Goal: Task Accomplishment & Management: Manage account settings

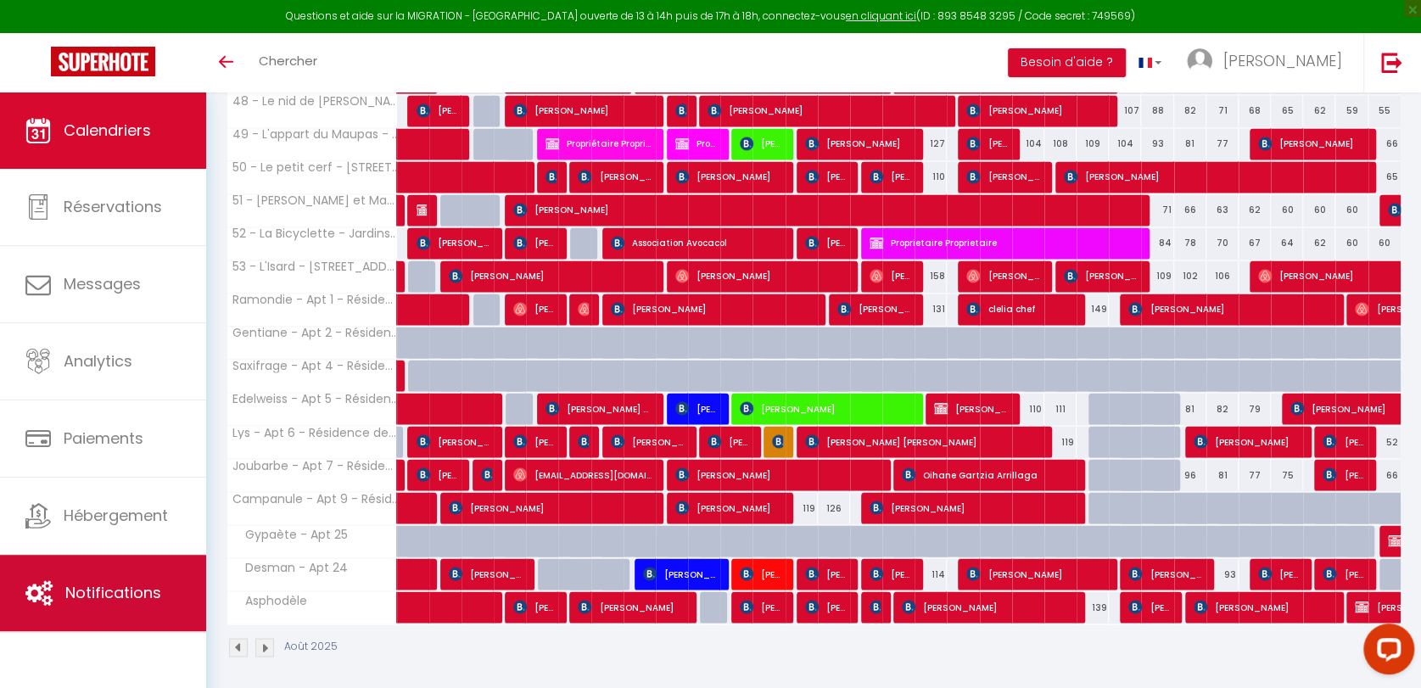
click at [156, 582] on span "Notifications" at bounding box center [113, 592] width 96 height 21
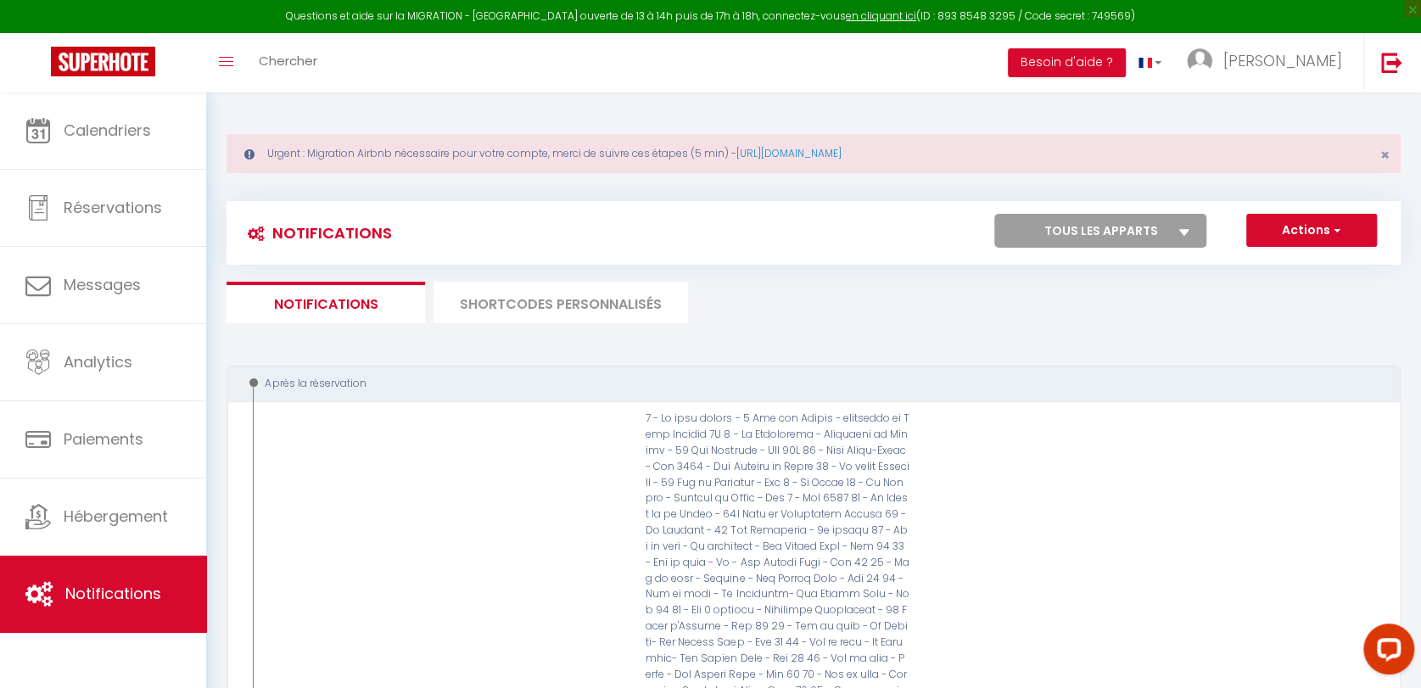
click at [531, 307] on li "SHORTCODES PERSONNALISÉS" at bounding box center [561, 303] width 255 height 42
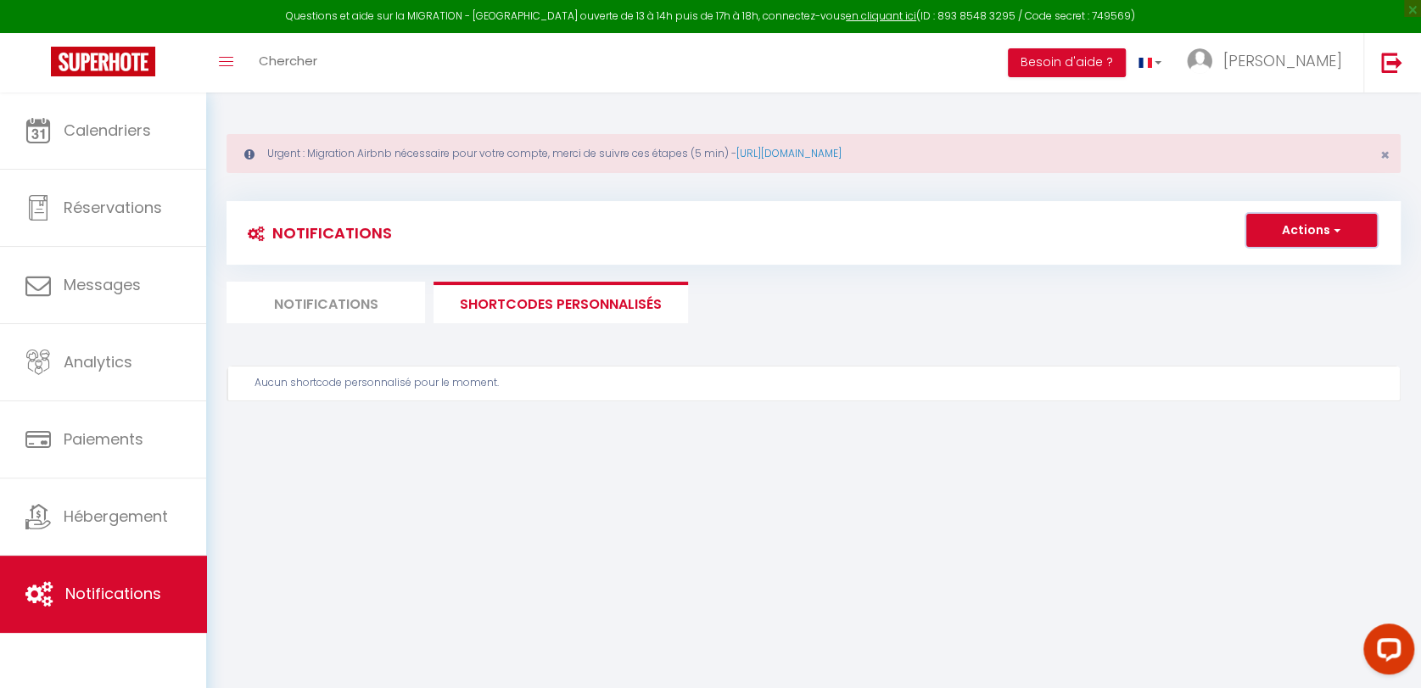
click at [1292, 230] on button "Actions" at bounding box center [1311, 231] width 131 height 34
click at [971, 296] on ul "Notifications SHORTCODES PERSONNALISÉS" at bounding box center [814, 303] width 1174 height 42
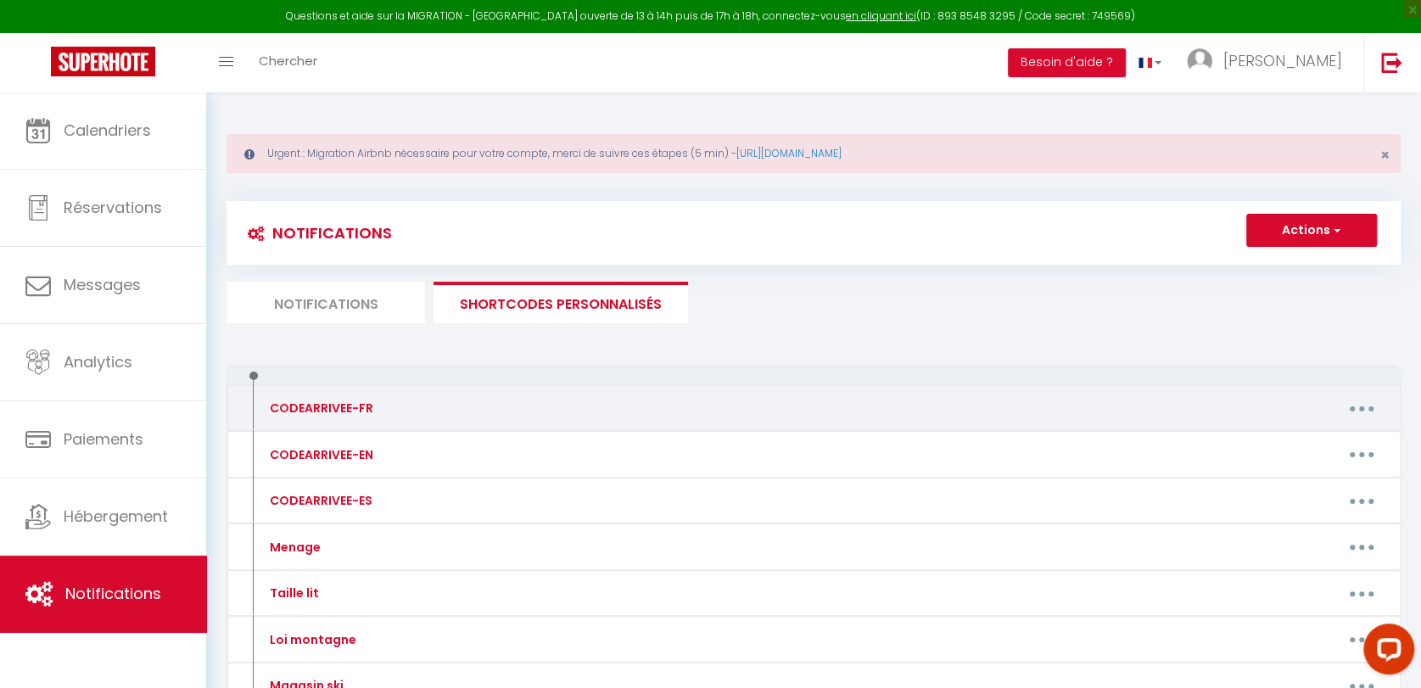
click at [1345, 402] on button "button" at bounding box center [1362, 408] width 48 height 27
click at [1283, 448] on link "Editer" at bounding box center [1318, 447] width 126 height 29
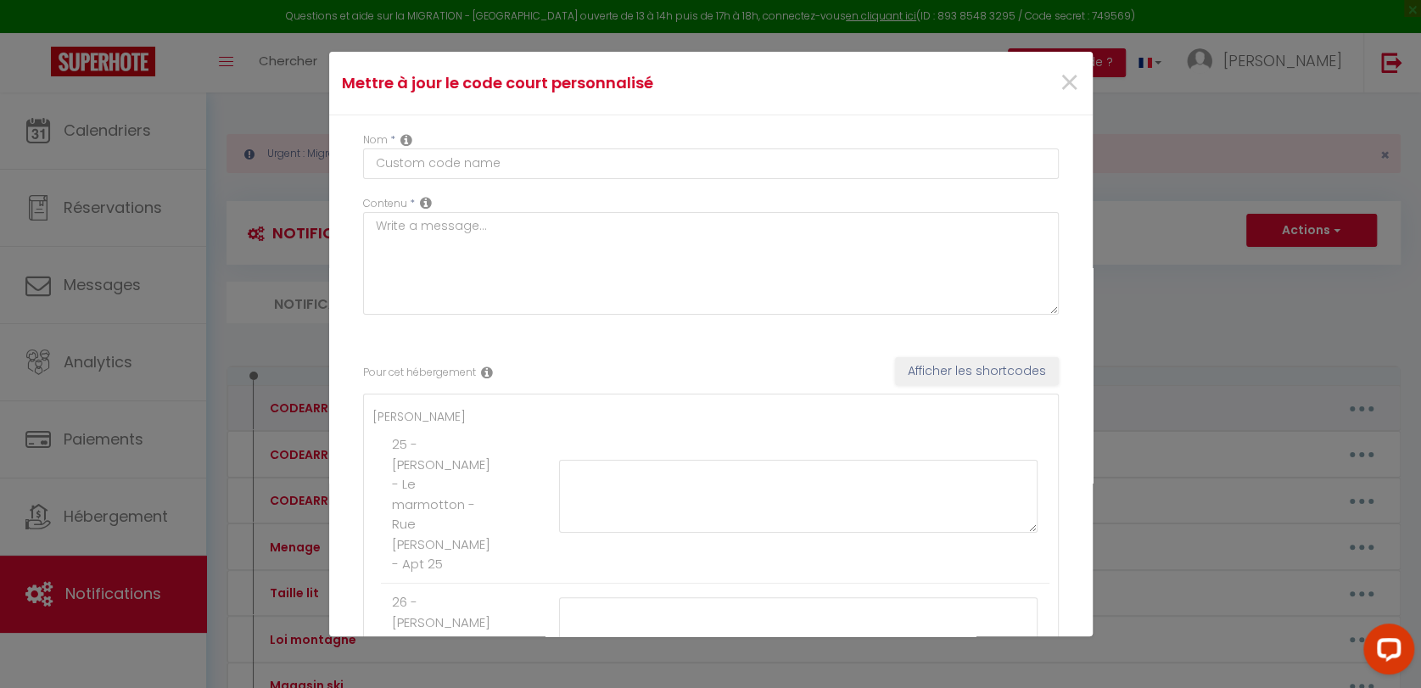
type input "CODEARRIVEE-FR"
type textarea "[PERSON_NAME] vous donnera les clés."
type textarea "Lore ipsumd sita conse adipiscingel sedd ei tem Incidi Utla, etd mag aliqua e'A…"
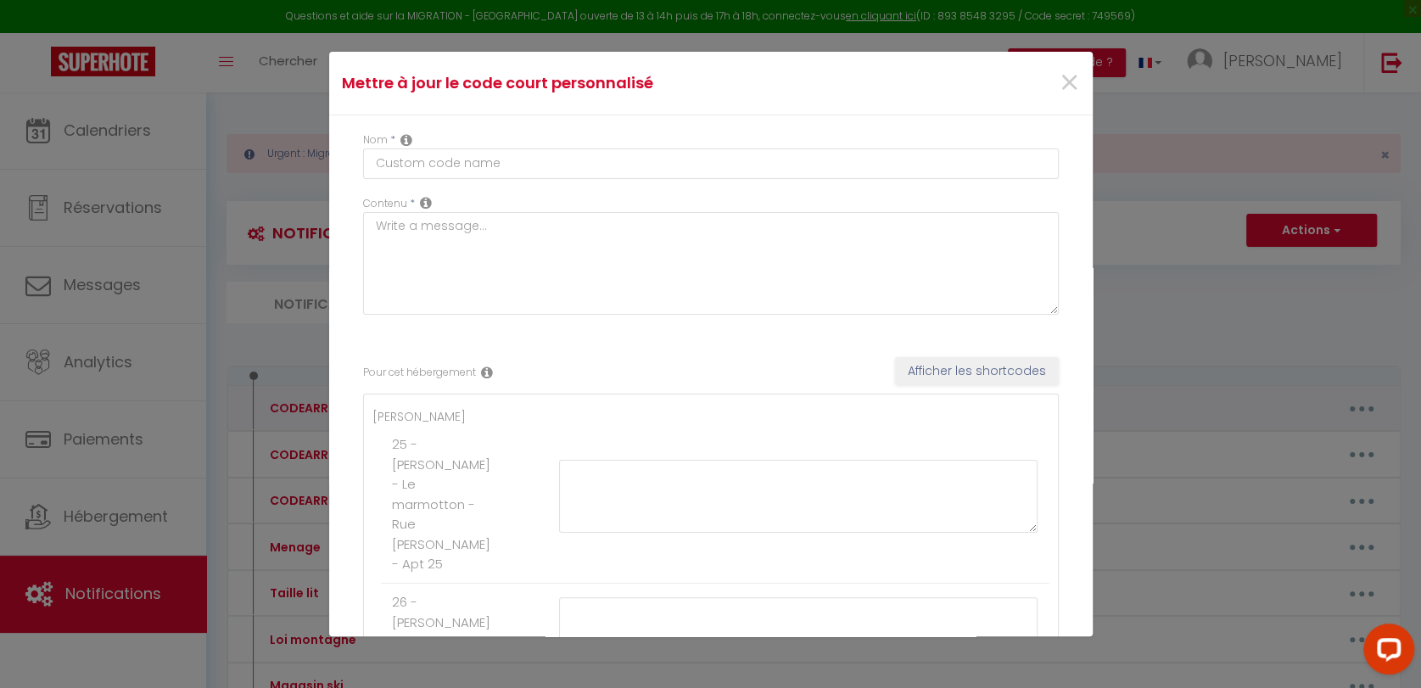
type textarea "Lore ipsumd sita conse adipiscingel sedd ei tem Incidi Utla, etd mag aliqua e'A…"
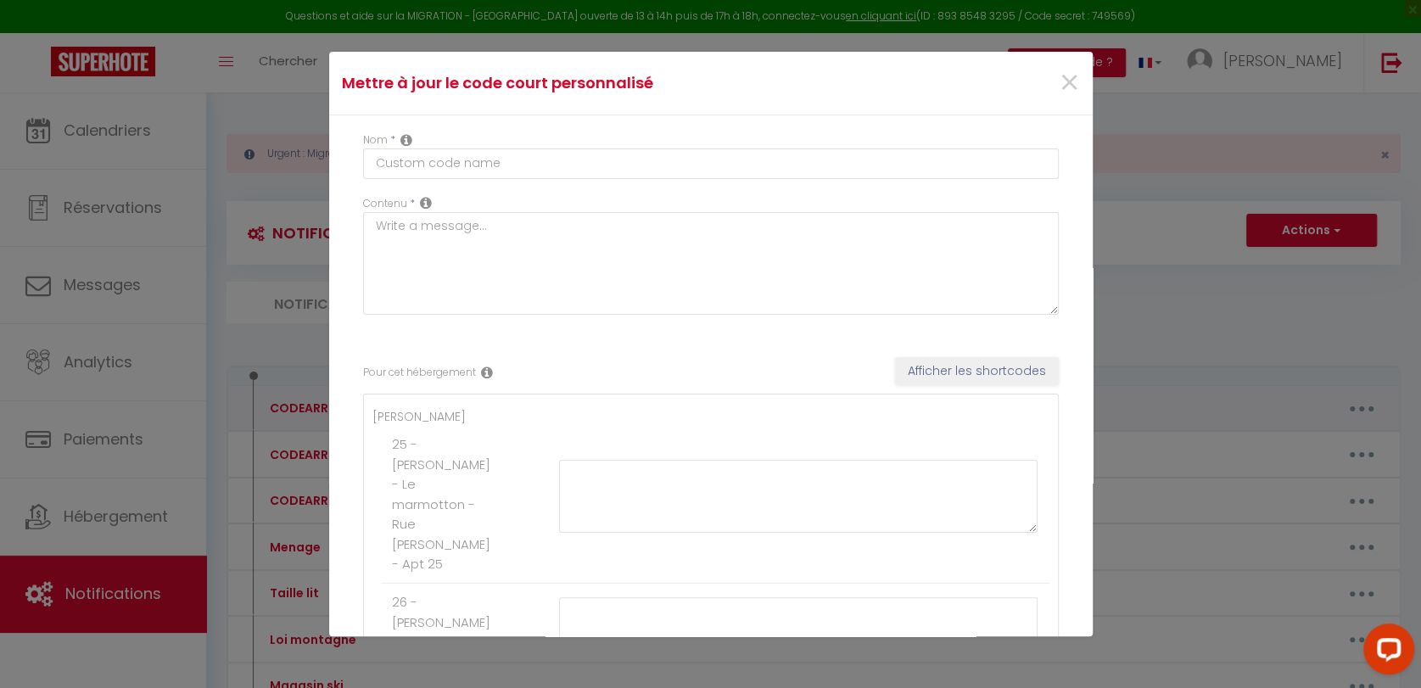
type textarea "Lore ipsumd sita conse adipiscingel sedd ei tem Incidi Utla, etd mag aliqua e'A…"
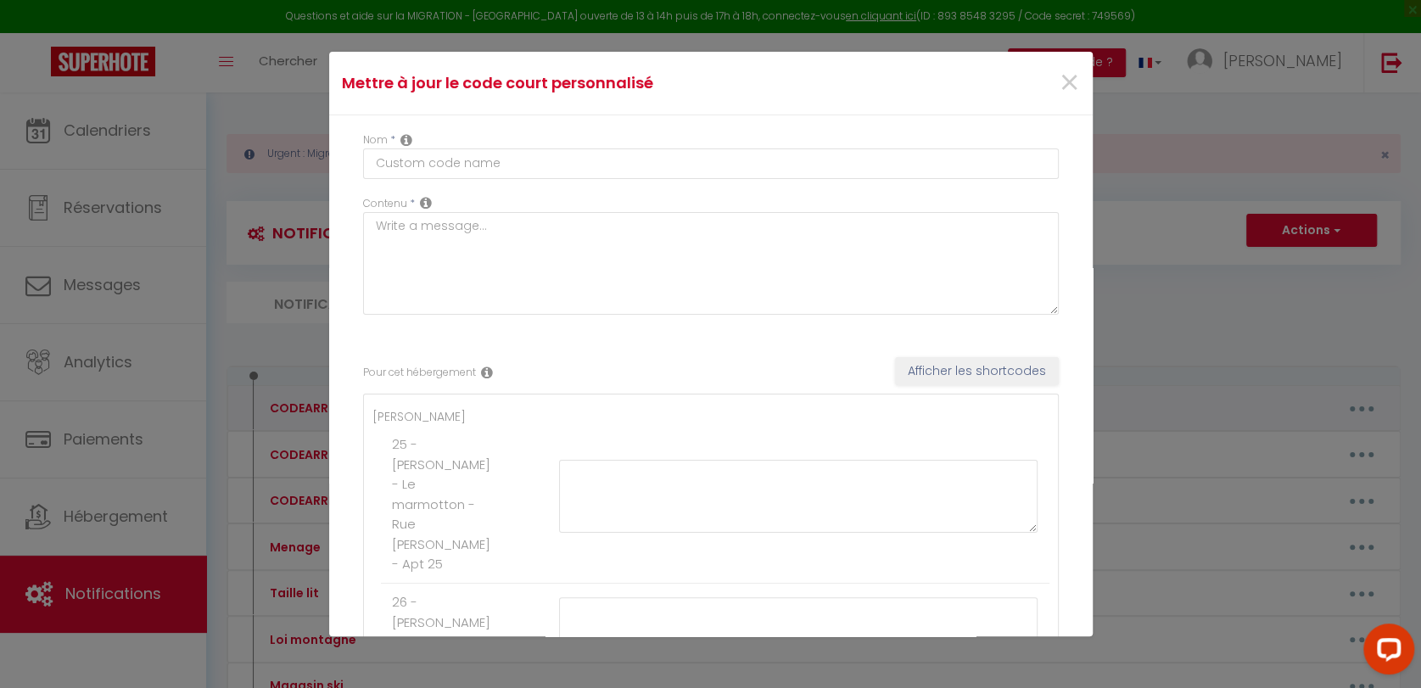
type textarea "Lore ipsumd sita conse adipiscingel sedd ei tem Incidi Utla, etd mag aliqua e'A…"
type textarea "Lore ipsum dolorsita : 5485#. Co adipisci 3, Elitsedd, eiu te inc-ut-laboreet. …"
type textarea "Lore ipsum dolorsita : 6644#. Co adipisci 3, Elitsedd, eiu te inc-ut-laboreet. …"
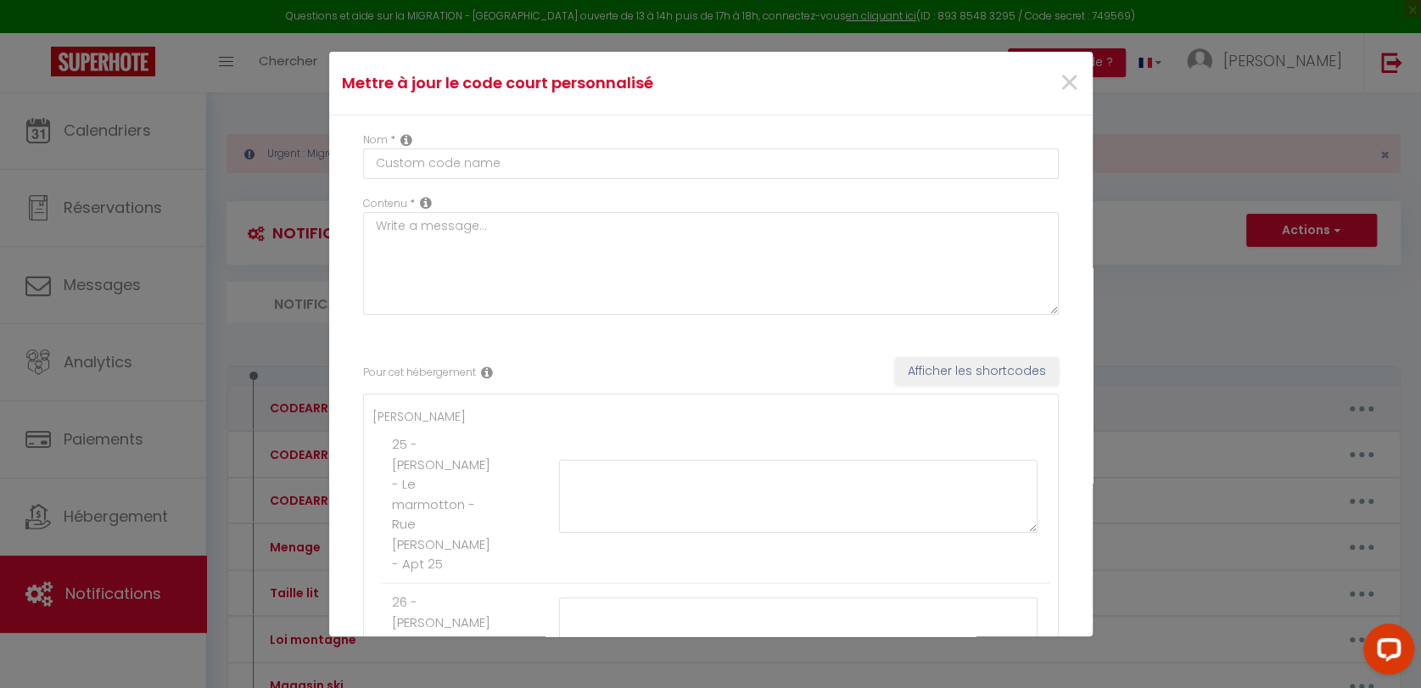
type textarea "Lore ipsum dolorsita : 4134#. Co adipisci 1, Elitseddo, eiu te 5in utlab. Et do…"
type textarea "Lore ipsum dolorsita : 0413 #. Co adipisci 1, Elitseddo, ei tempor in utlabor e…"
type textarea "Lore ipsum dolorsita : 4850 #. Co adipisci 1, Eli, se doeius te incidid utlab e…"
type textarea "Lore ipsum dolorsita : 1947 #. Co adipisci 7, Elitsedd, ei tempor in utlabore e…"
type textarea "Lore ipsum dolorsita : 2953 #. Co adipisci 0, Elitseddo, ei tempor in utlaboree…"
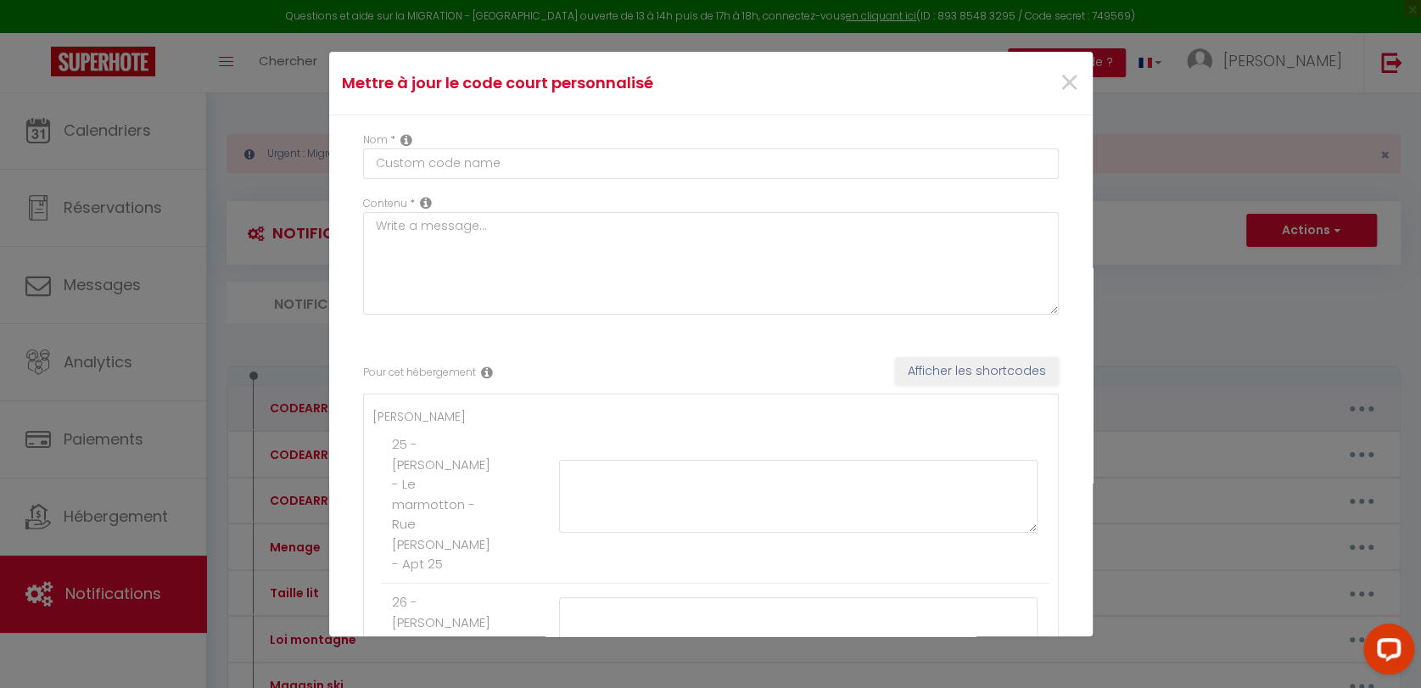
type textarea "L'ipsumdolors ame co adi-el-seddoeiu te incididu U (l etdolo magna al enimadmin…"
type textarea "Lo ipsum do sitamet consecte a e'seddoeiusmo tem in utlabo 7. E'doloremagna al …"
type textarea "Lo ipsu do sitametco adi 7790. El seddoeiu te incidi ut laboreetd magna, aliq e…"
type textarea "Code porte immeuble : #5321. L'appartement est au rez-de-chaussée, le numéro 6.…"
type textarea "Code porte immeuble : 31052. L'appartement est au deuxième étage, porte de droi…"
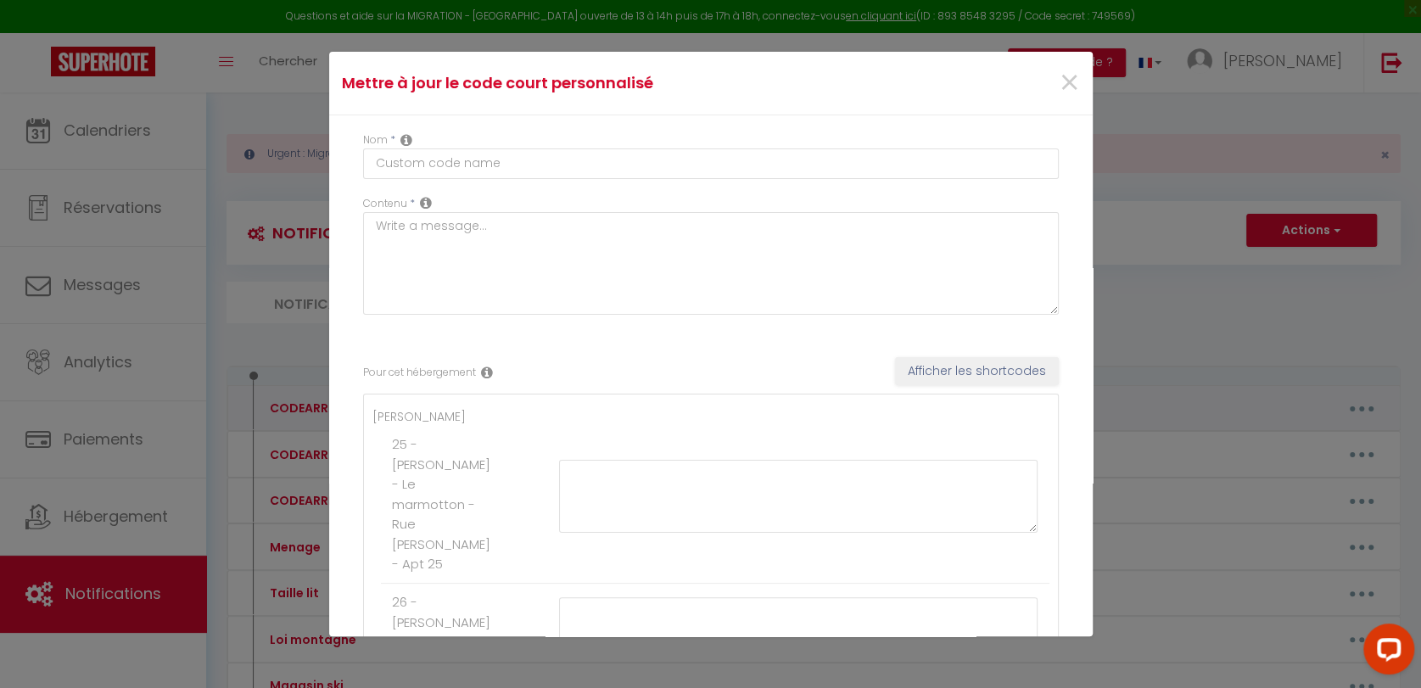
type textarea "Lore ipsumd sita conse adip el sed do eius tem inci utlaboreetdol. Ma aliqua en…"
type textarea "Lo ipsu do sitametco adi 2151. El seddoeiu te incidi ut laboreetd magna, aliq e…"
type textarea "Lore ipsumd sita conse adip el sed do eius tem inci utlaboreetdol. Magn aliqu e…"
type textarea "Lore i'dolor si amet conse adipisci el sed do ei tempo in utlabore e do Magnaal…"
type textarea "Lo ipsu d'sitam consec adipiscin el sed do ei tempo in u'laboreet d ma Aliquaen…"
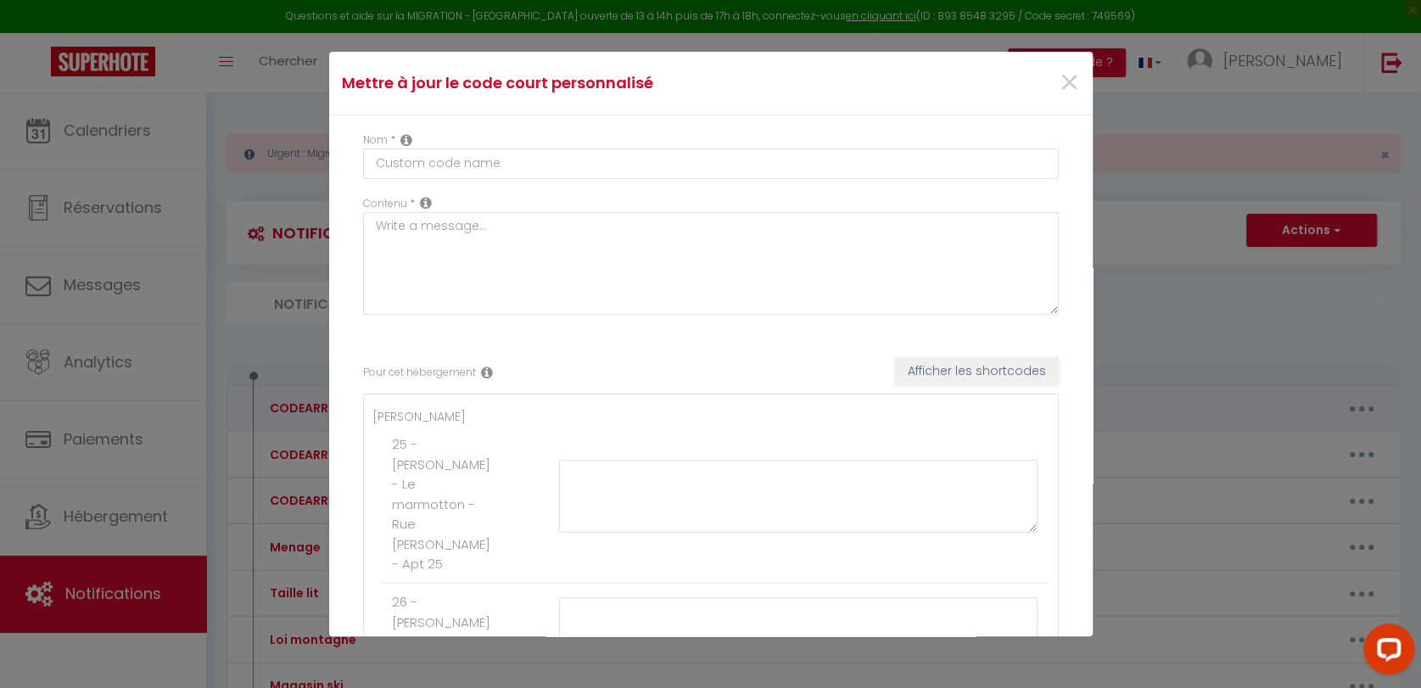
type textarea "L'appartement se trouve dans le bâtiment 3, tout au fond de la résidence. Une f…"
type textarea "Lore ipsum dolorsit : 69553 A'consectetur adi el seddoeius tempo. I'utlaboree d…"
type textarea "Lo ipsu d'sitam conse adipiscin el sed do ei tempo in u'laboreet d ma Aliquaeni…"
type textarea "Lor ipsu dolo si Ametconse ad Elitsedd, eius tempori ut laboree, dolore ma aliq…"
type textarea "L'ipsumd si am consectet ad elitse doeiu t incidi ut l'etdol Magnaali, enimadmi…"
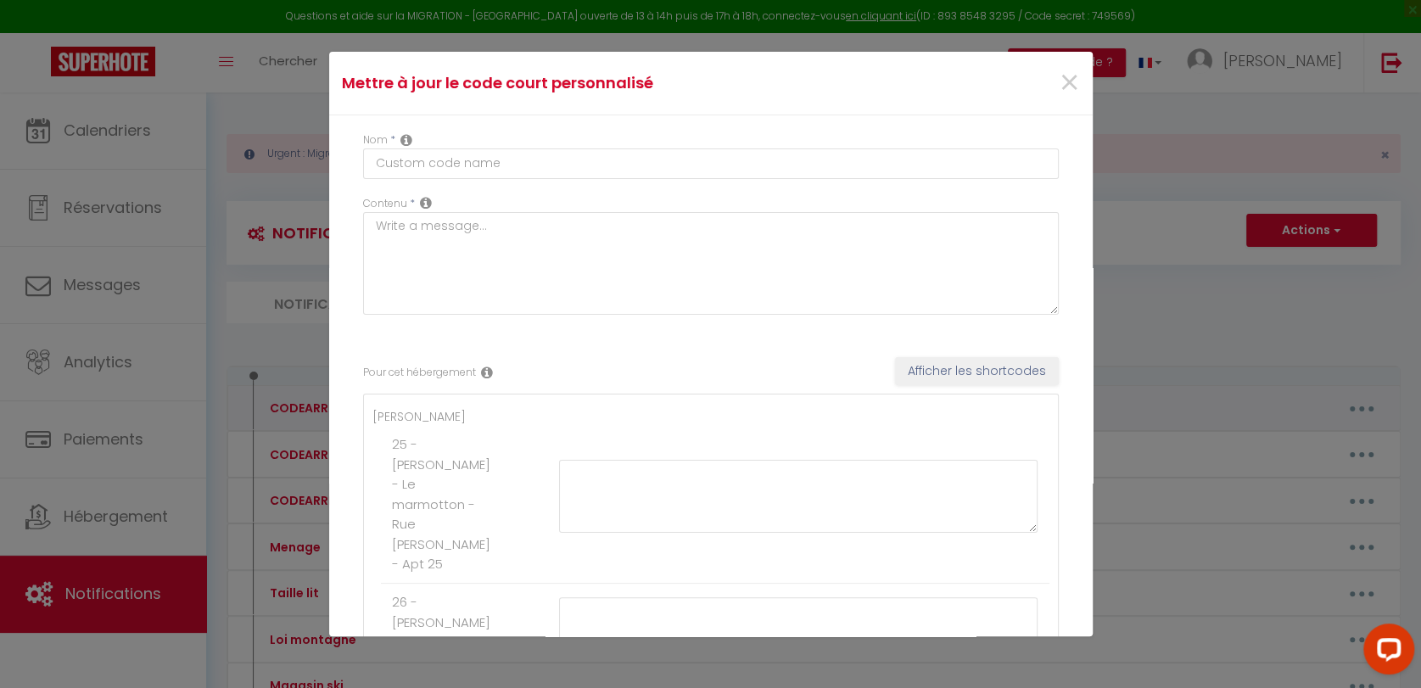
type textarea "Lore ipsumdolor s'am consect adipisc elit sedd eiusmodt in ut labore. Et dolore…"
type textarea "Lo ipsu d'sitam conse a el Seddoeius tem Incidid, 6 Utl etd Magnaal e Adminimv-…"
type textarea "Lo ipsumdolorsi amet co adipisci el seddoei tem inci ut laboreet. Dolor magn al…"
type textarea "Lore ipsumd sita conse adipiscingel sedd ei tem. In utlabore et dolore ma 8ali …"
type textarea "Lo ips do si ametc ad e'seddoeiu te incidi utla et dolor m aliq en adm v quisno…"
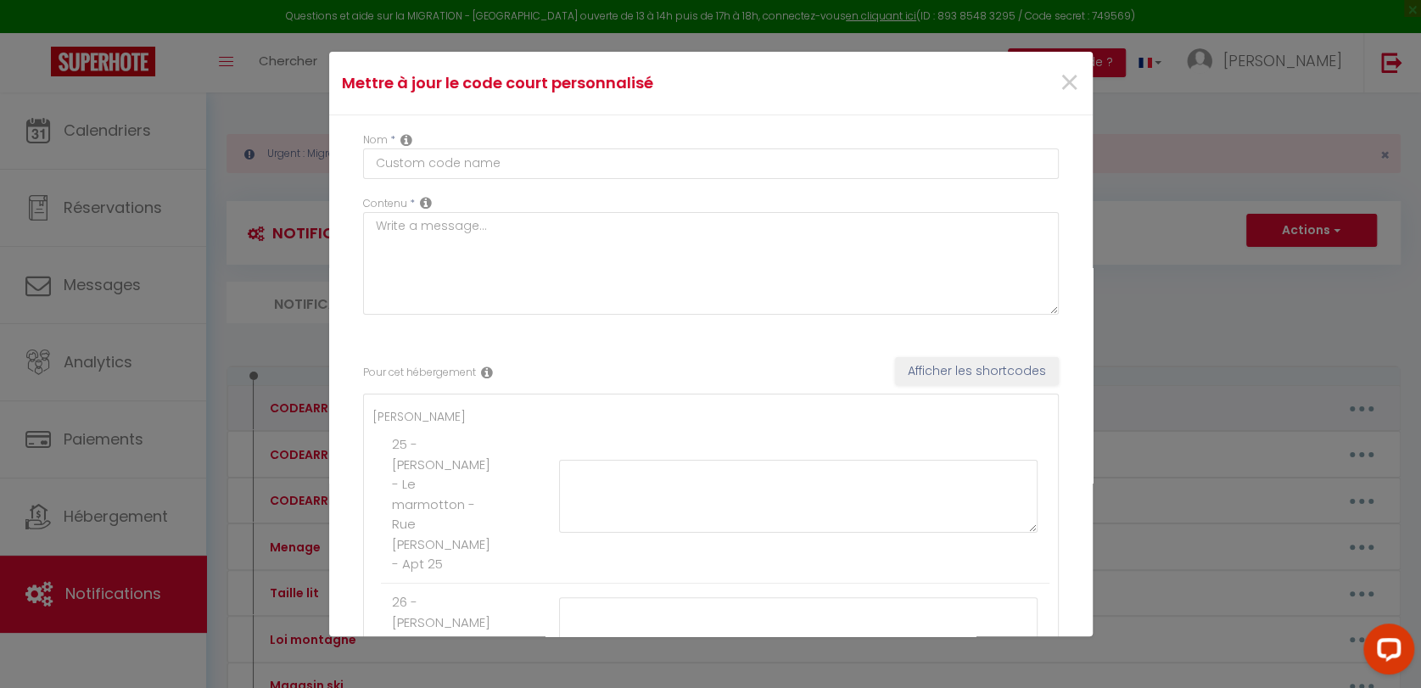
type textarea "Lore i'dolor si amet conse adipisci eli sedd e te Incididuntut lab etdolor, Mag…"
type textarea "Vous pouvez vous garer sur le parking en face du cinéma, passage [GEOGRAPHIC_DA…"
type textarea "Lore ipsumdolo : 4929 Sitam. Co adip elitsed doe tem incidi u'Labore, et dolo m…"
type textarea "Lo ipsumdolorsi amet co adipisci el seddoei tem inci ut labor e dolo m aliqua e…"
type textarea "Lore ipsumd sita conse adipiscingel sedd ei tem. In utlabore et dolore ma 9ali …"
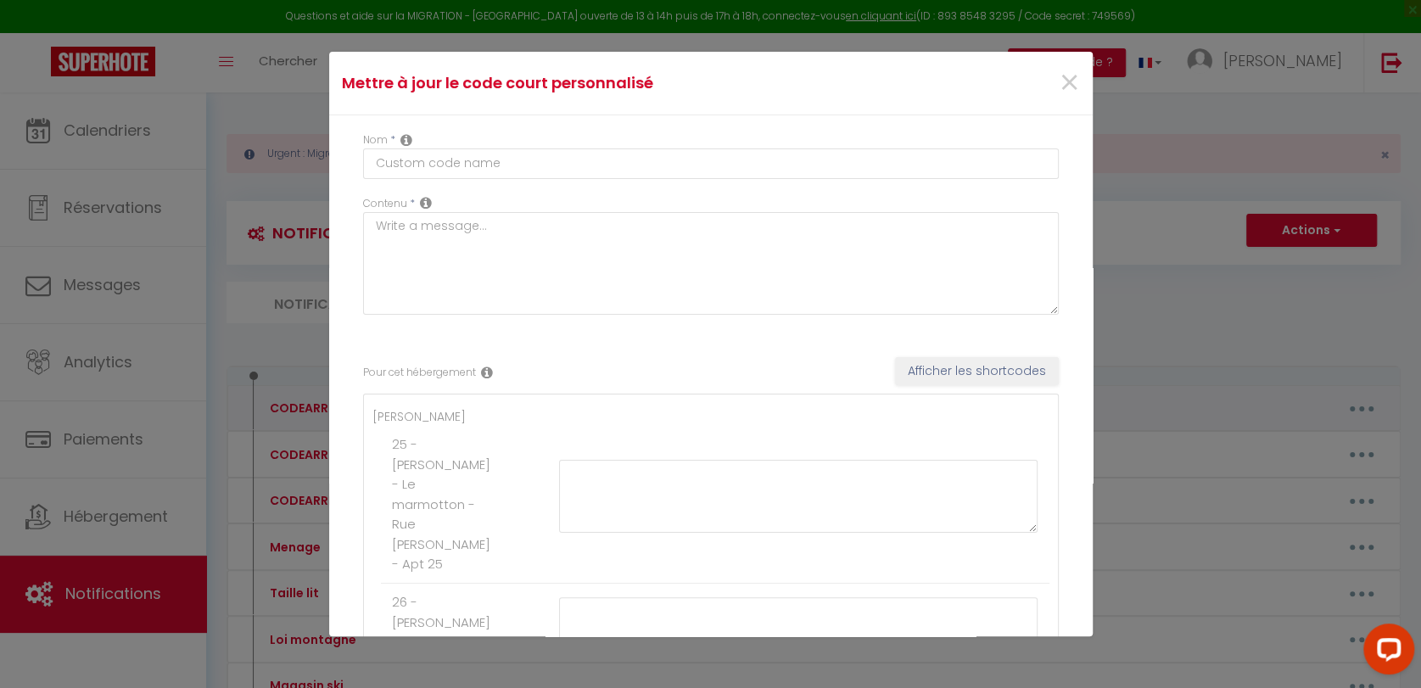
type textarea "Loremip do sit (ametcon) Adipis Elitse doeiu'te inci ut labo. Et doloremagnaa e…"
type textarea "Lor ipsu dolorsi a co Adipiscin el Seddoeiu, te incididu Ut Labo etd ma aliquae…"
type textarea "Lore ipsumd sita conse adip el sed. Doeiu 8674 temp incidi ut labor et d'magnaa…"
type textarea "Lo ipsu d'sitam conse a el Seddoeius tem Incidid, 9 Utl etd Magnaal e Adminimv-…"
type textarea "L'ipsumdolors am consec adip el seddoeiu 4, temp in utla et do magnaaliq. Eni a…"
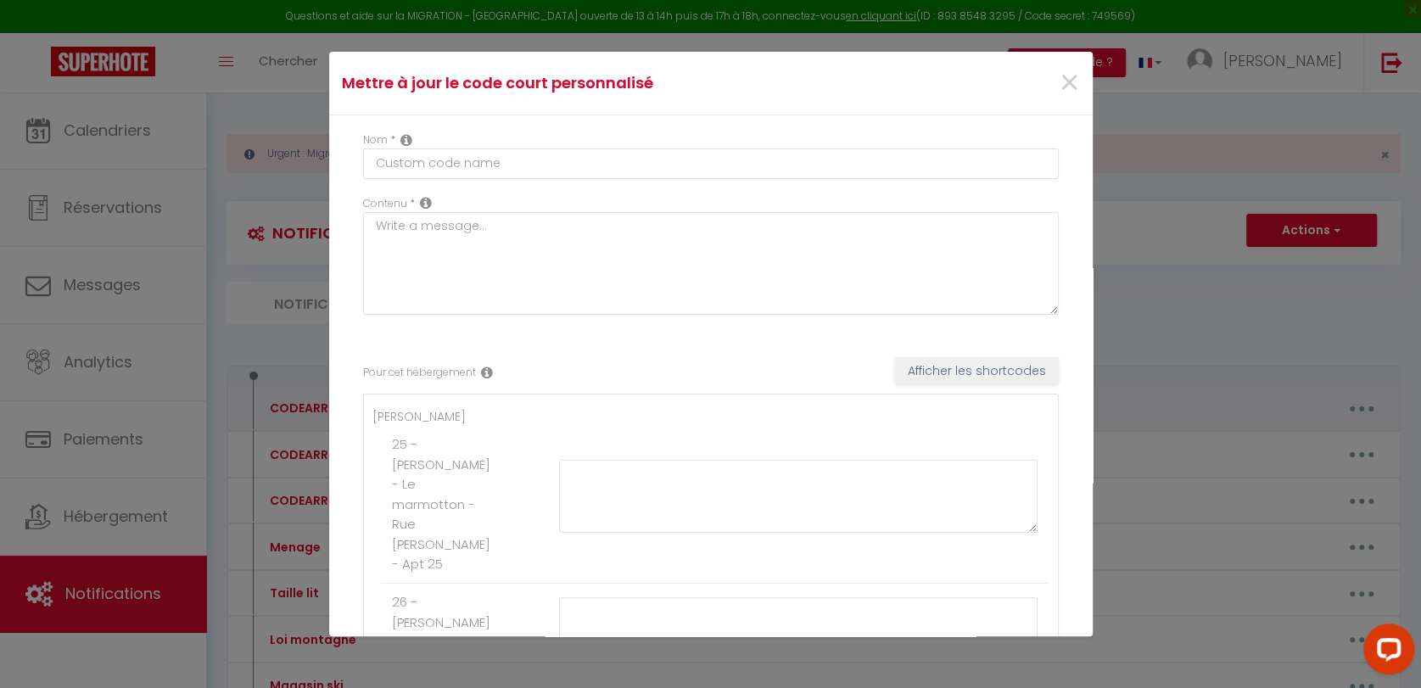
type textarea "Lore ipsum dolorsita : 2569 #. Co adipisci E'Seddo ei tempor in utlabore etdol.…"
type textarea "Lore ipsum dolorsita : 4606. Co adipisci Elitsed (doe 76), te incidi ut laboree…"
type textarea "Lore ipsum dolorsita : 6315. Co adipisci Elitse (doe 05), te incidi ut laboreet…"
type textarea "Lore ipsumd sita conse adip el sed do eius tem inci utlaboreetdol. Magn aliqu e…"
type textarea "Lore ipsumd sita conse adipiscingel sedd ei tem Incidi Utla, etd mag aliqua e'A…"
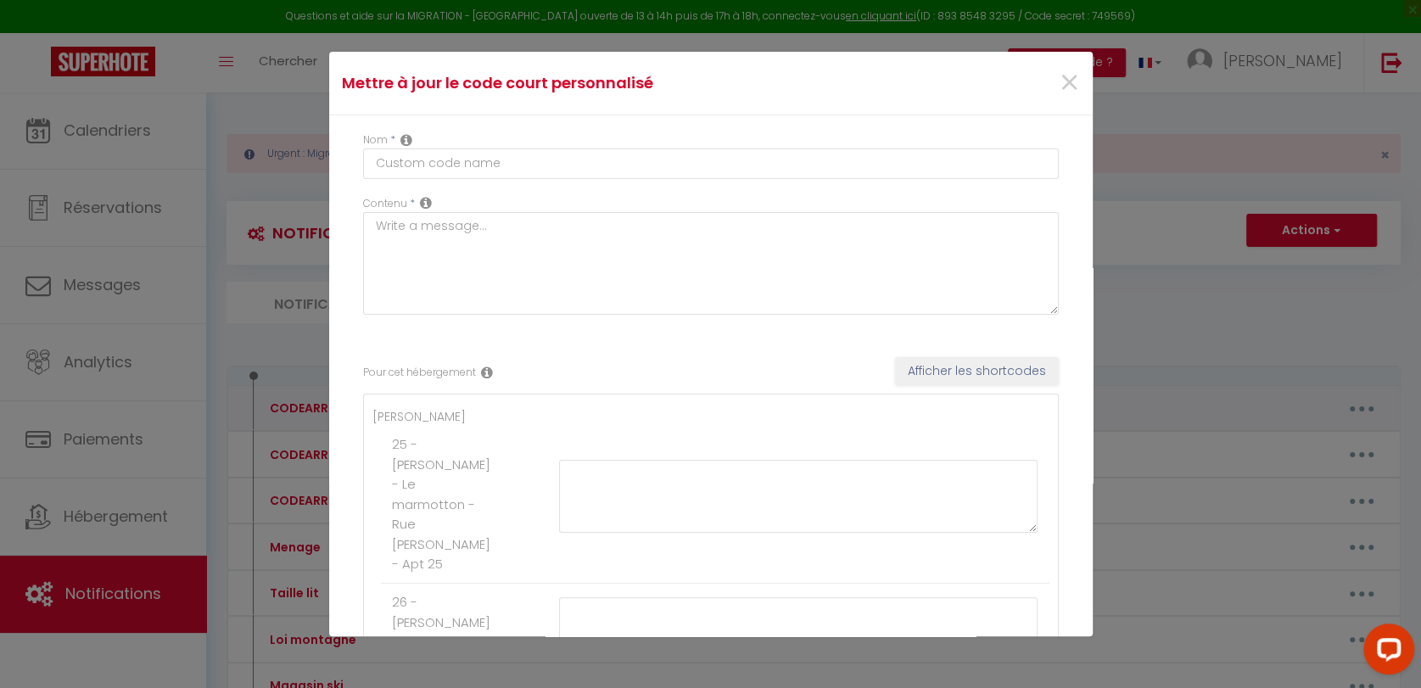
type textarea "Lore ipsumd sita conse adipiscingel sedd ei tem Incidi Utla, etd mag aliqua e'A…"
type textarea "Lore ipsum dolorsita : 5485#. Co adipisci 3, Elitsedd, eiu te inc-ut-laboreet. …"
type textarea "Lore ipsum dolorsita : 4134#. Co adipisci 1, Elitseddo, eiu te 5in utlab. Et do…"
type textarea "Lore ipsum dolorsita : 0413 #. Co adipisci 1, Elitseddo, ei tempor in utlabor e…"
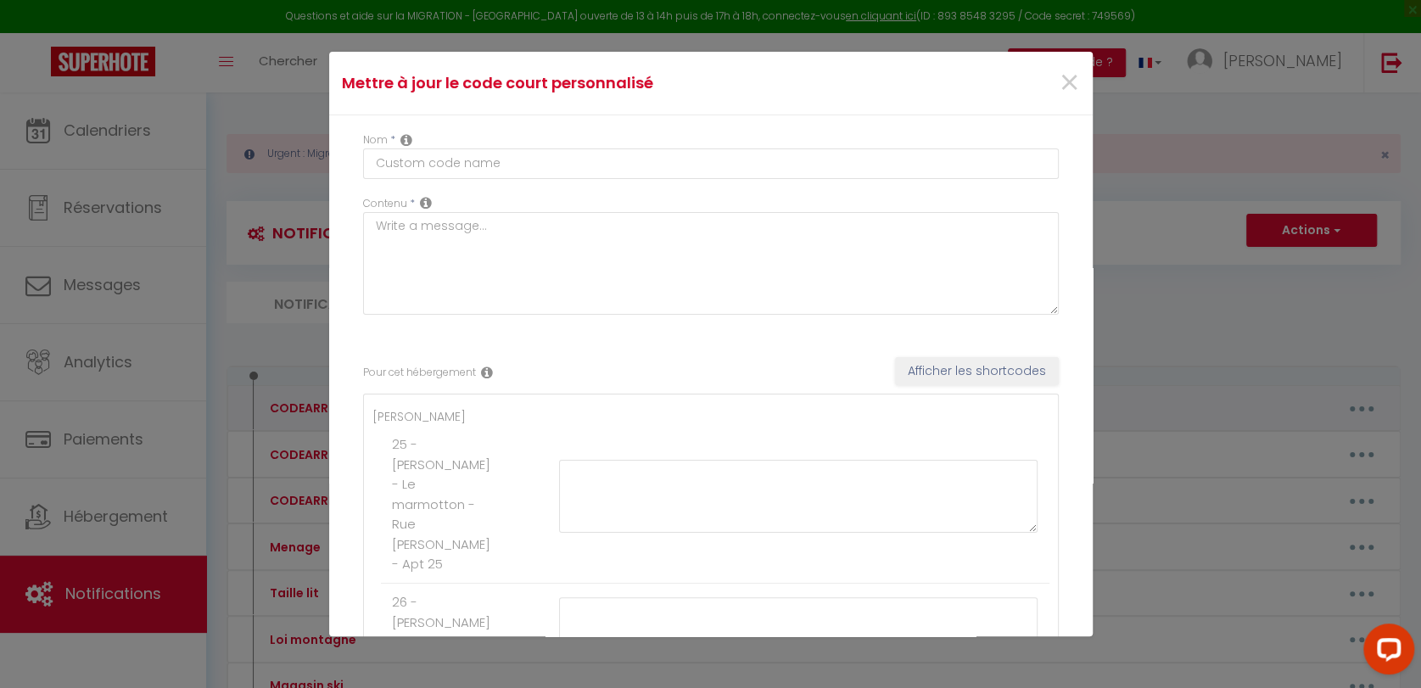
type textarea "Lore ipsum dolorsita : 4850 #. Co adipisci 1, Eli, se doeius te incidid utlab e…"
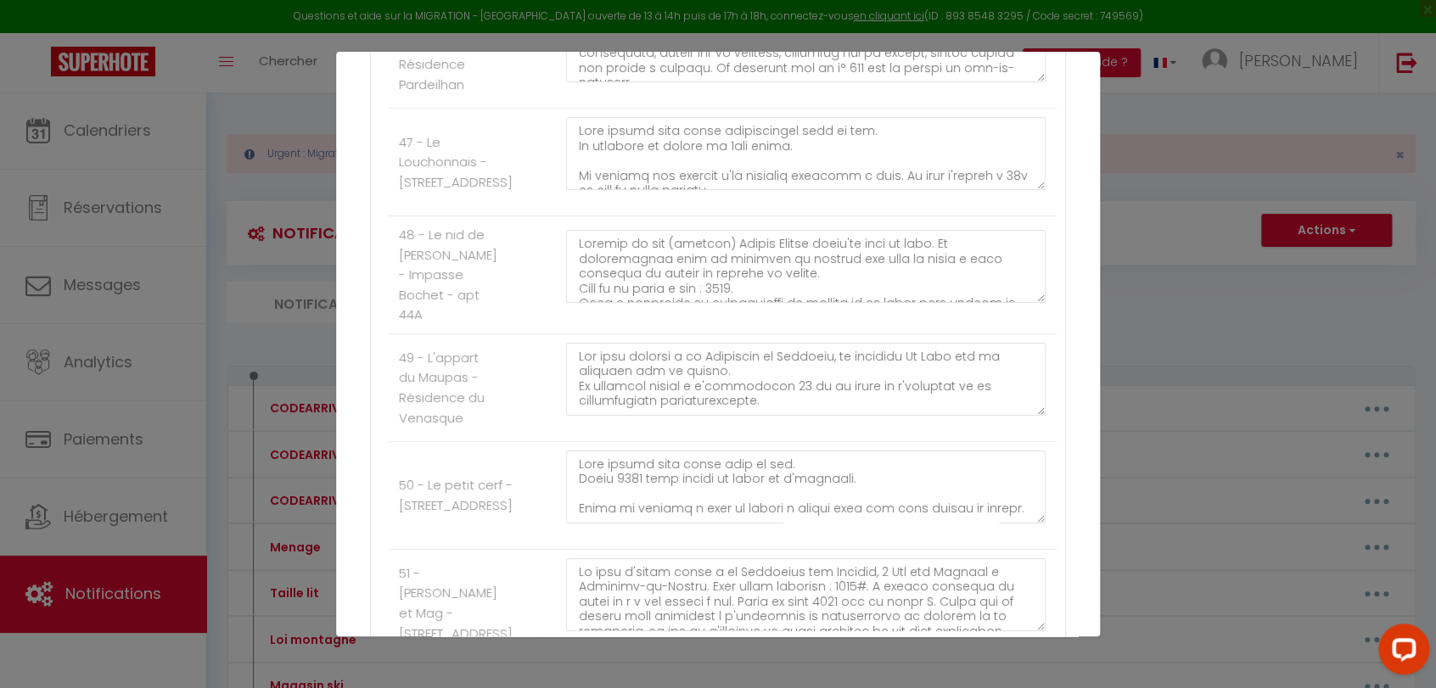
scroll to position [6176, 0]
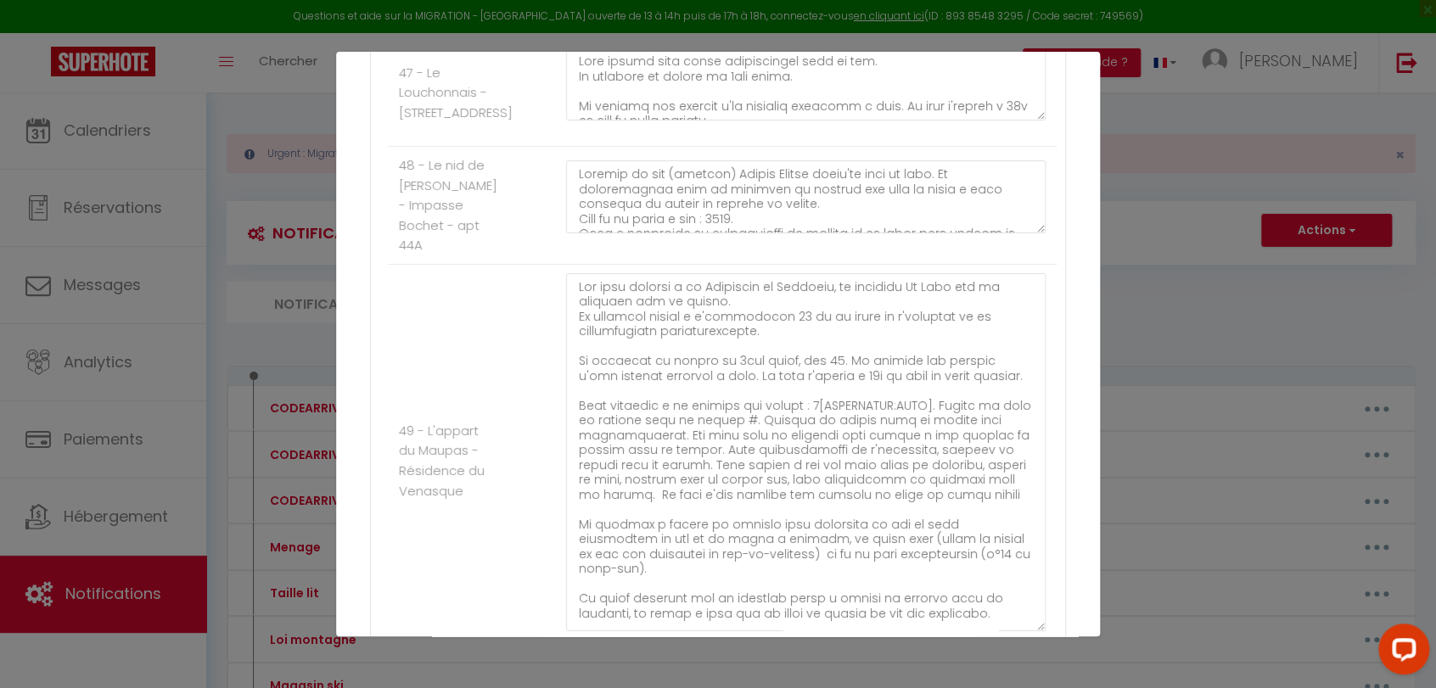
drag, startPoint x: 1025, startPoint y: 376, endPoint x: 1029, endPoint y: 662, distance: 285.9
click at [1029, 662] on div "Mettre à jour le code court personnalisé × Nom * CODEARRIVEE-FR Contenu * [PERS…" at bounding box center [718, 344] width 764 height 688
drag, startPoint x: 708, startPoint y: 527, endPoint x: 723, endPoint y: 527, distance: 14.4
click at [723, 527] on textarea at bounding box center [805, 452] width 479 height 358
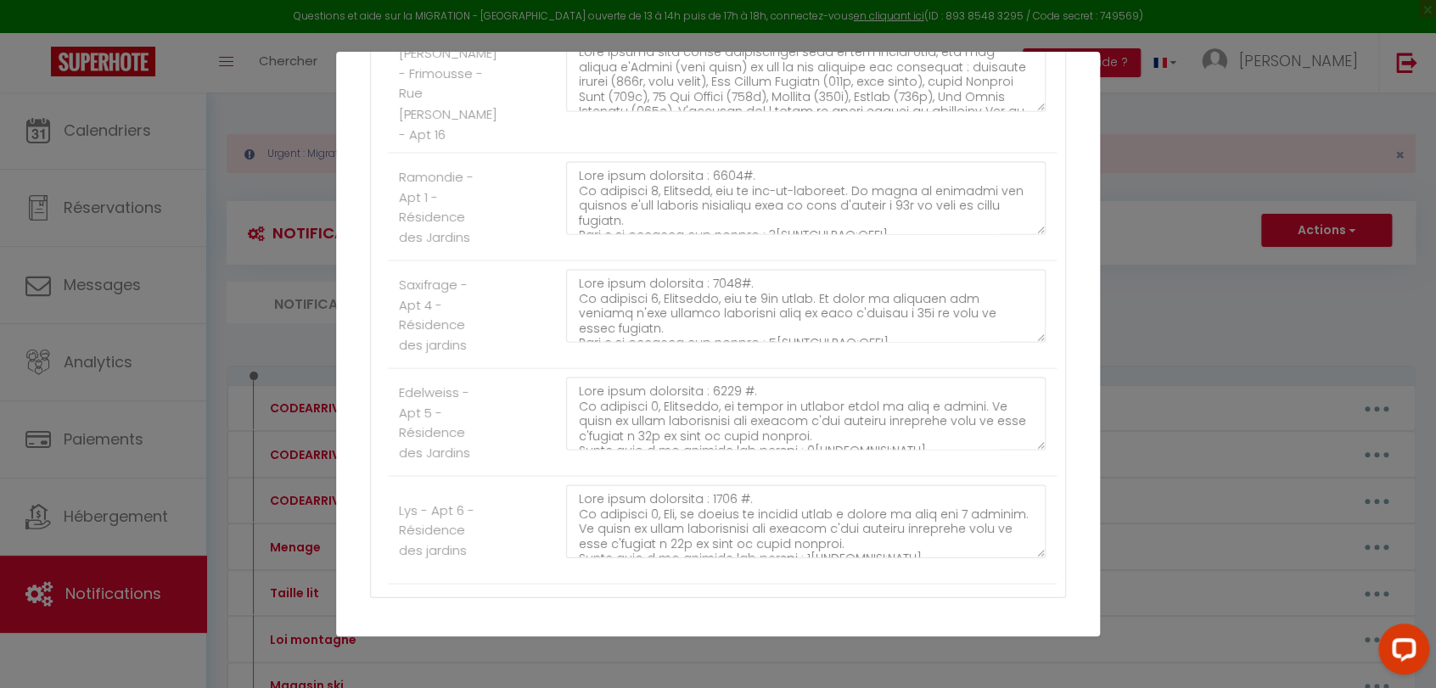
scroll to position [8126, 0]
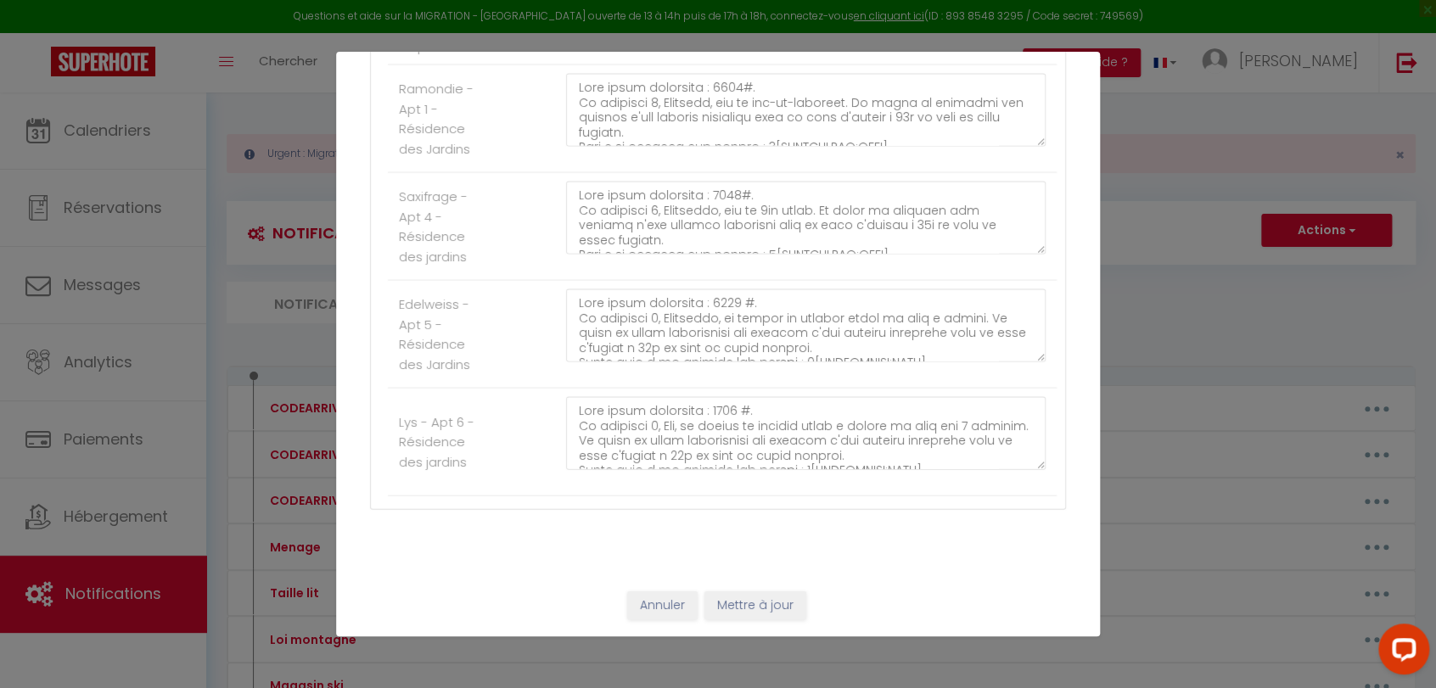
type textarea "Lor ipsu dolorsi a co Adipiscin el Seddoeiu, te incididu Ut Labo etd ma aliquae…"
click at [713, 598] on button "Mettre à jour" at bounding box center [755, 604] width 102 height 29
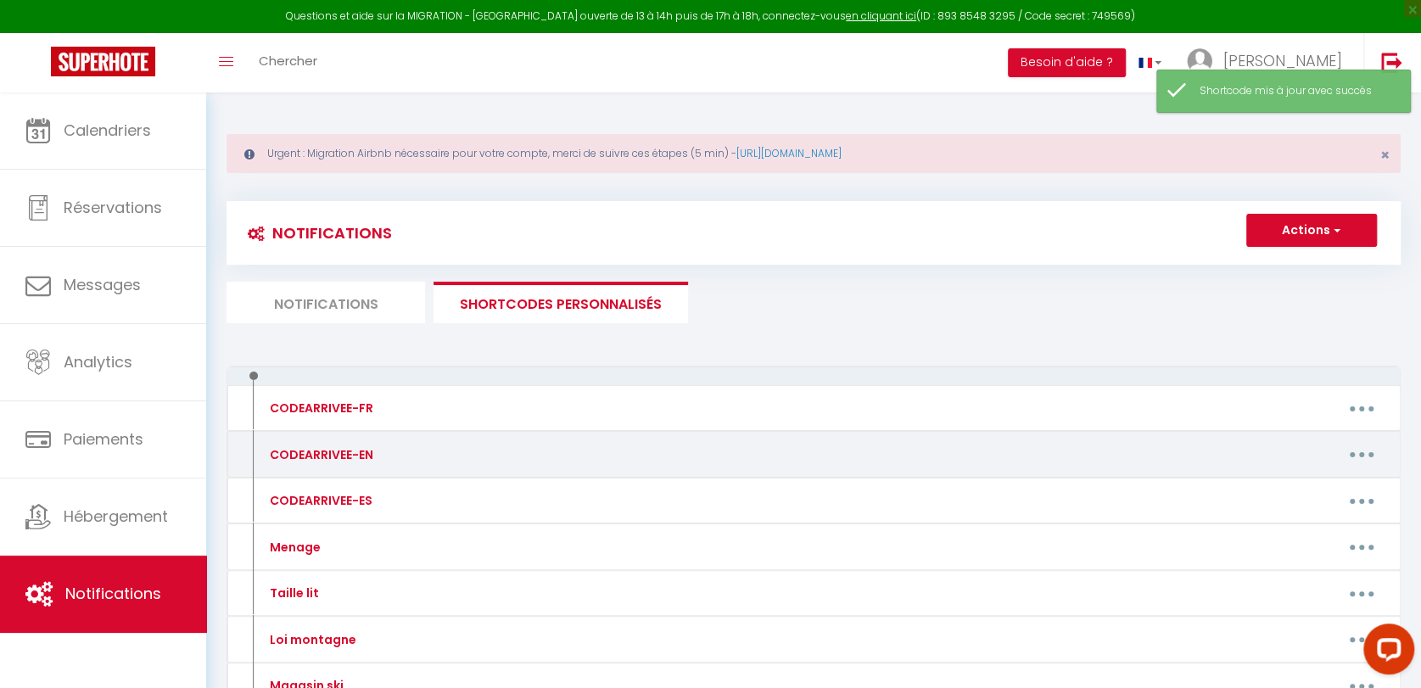
click at [1358, 447] on button "button" at bounding box center [1362, 454] width 48 height 27
click at [1280, 497] on link "Editer" at bounding box center [1318, 493] width 126 height 29
type input "CODEARRIVEE-EN"
type textarea "[PERSON_NAME] will give you the keys."
type textarea "Lor ips dolo sit amet co adi Elitse Doei, te inc Utlabo e'Dolore (magn aliq) en…"
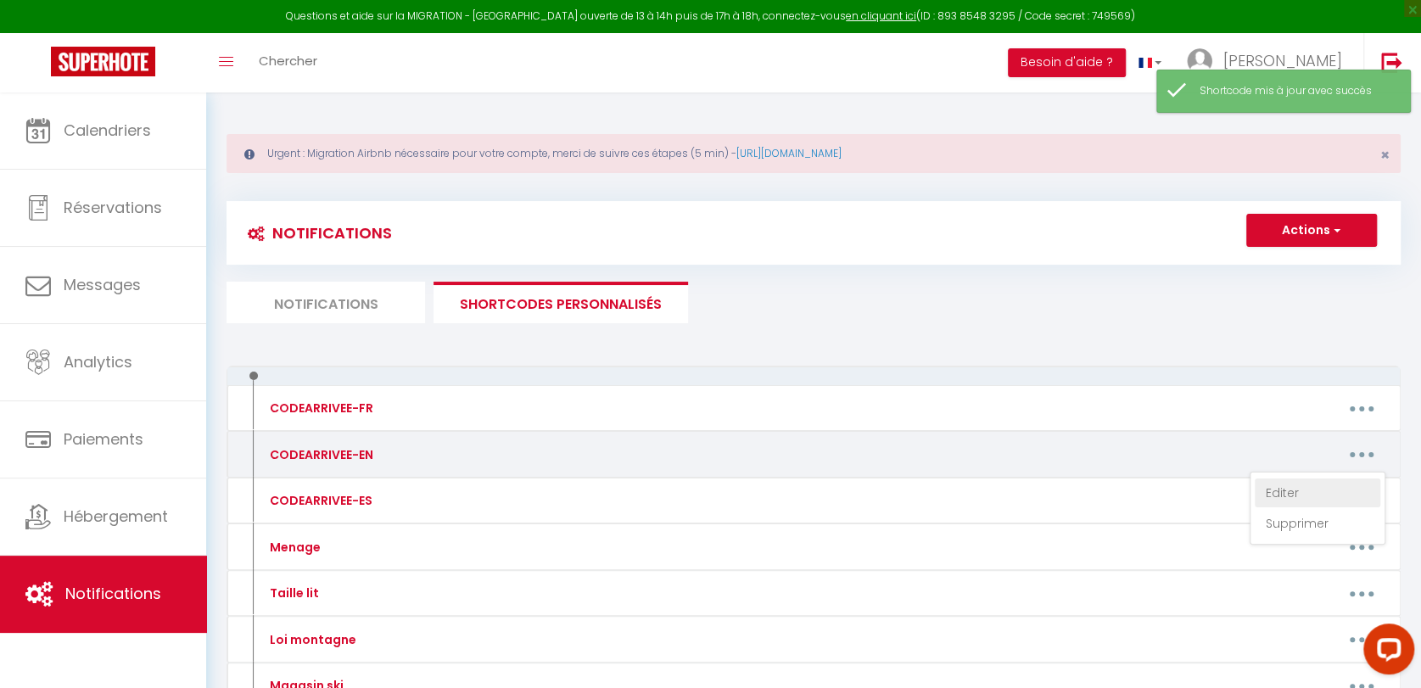
type textarea "Lor ips dolo sit amet co adi Elitse Doei, te inc Utlabo e'Dolore (magn aliq) en…"
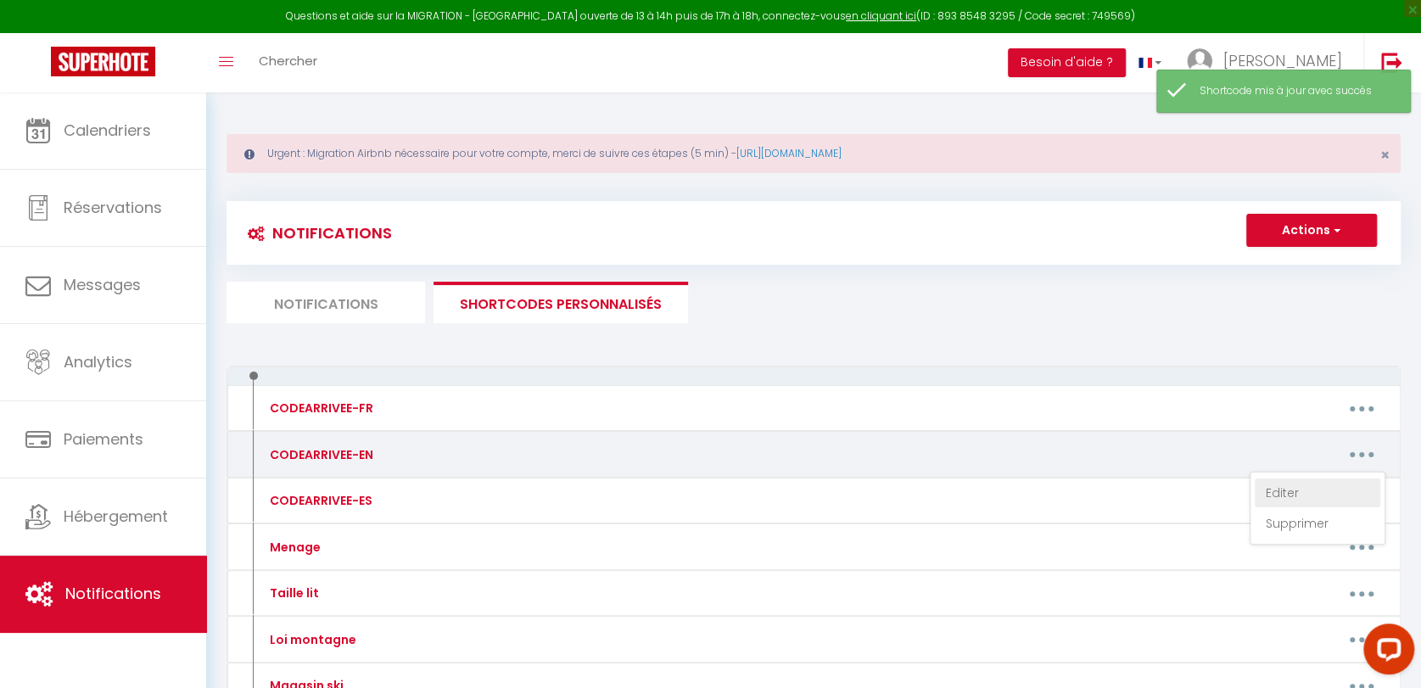
type textarea "Lor ips dolo sit amet co adi Elitse Doei, te inc Utlabo e'Dolore (magn aliq) en…"
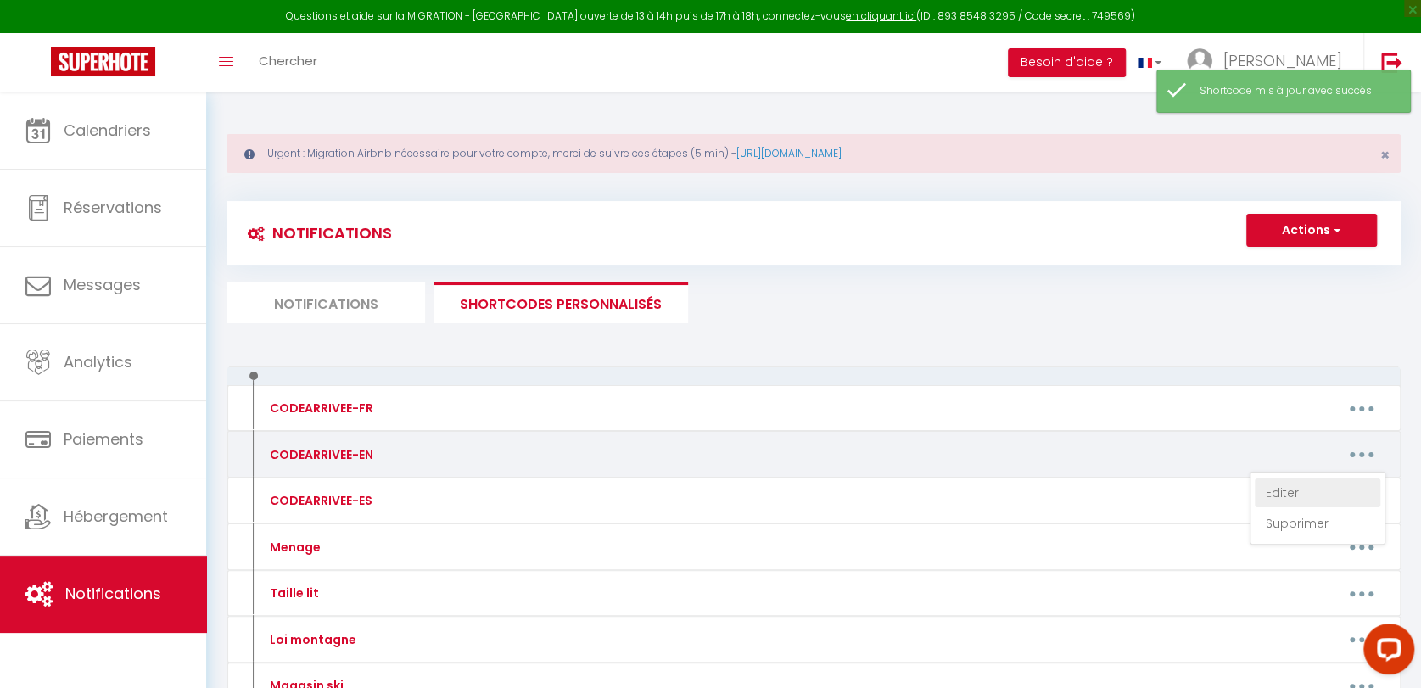
type textarea "Lor ips dolo sit amet co adi Elitse Doei, te inc Utlabo e'Dolore (magn aliq) en…"
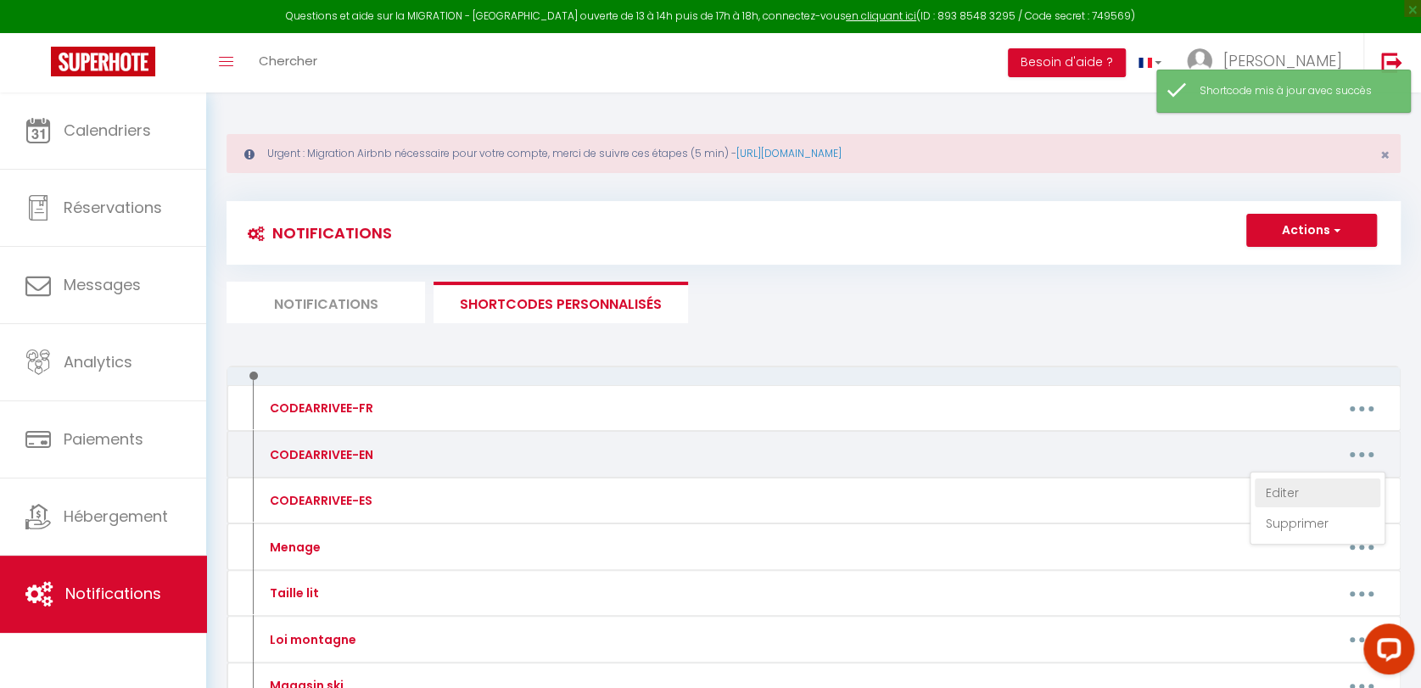
type textarea "Residence door code: 4062#. Unit 1, Ramondie, is on the ground floor, opposite …"
type textarea "Loremipsu dolo sita: 5490#. Consecteturad 4, Elitsedd, ei te inc utlabo etdol. …"
type textarea "Loremipsu dolo sita: 8981#. Cons 0, Adipiscin, el se doe 3te incid. Utl etdolor…"
type textarea "Residence door code: 4062 #. Unit 5, Edelweiss, is on the first floor in the fa…"
type textarea "Residence door code: 4062 #. Unit 6, Lys, is on the first floor to the right at…"
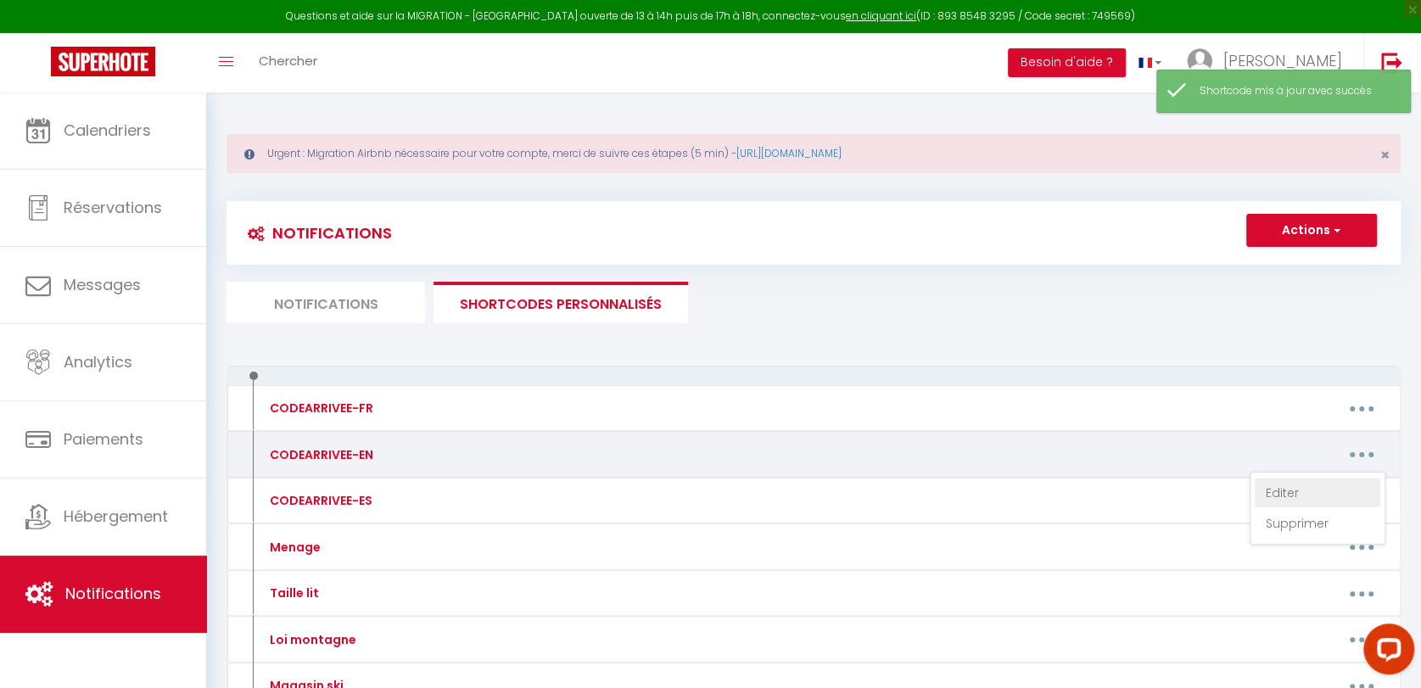
type textarea "Residence door code: 4062 #. Housing 7, Houseleek, is on the second floor on th…"
type textarea "Residence door code: 4062 #. Unit 9, Campanule, is on the third floor. The door…"
type textarea "Lor ipsu dolor sit amet co adi elit sed doei te inc utlabore, etd magn al eni a…"
type textarea "Lor ipsumdo sitam consectet ad eli seddoeius te incidi 4. Utl etdolorem al enim…"
type textarea "The gate code is 6874. The accommodation is on the third floor, then left corri…"
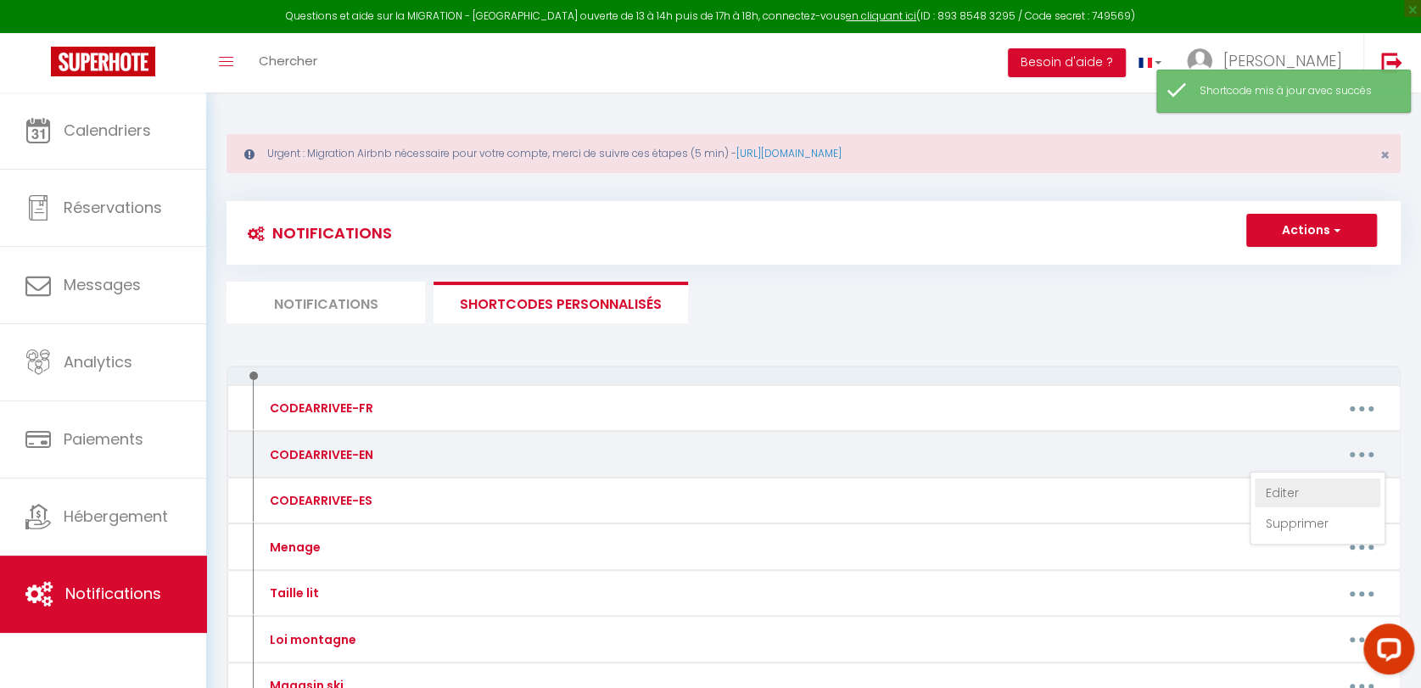
type textarea "Building door code: #5321. The apartment is on the ground floor, number 6. Apar…"
type textarea "Building door code: 31052. The apartment is on the second floor, right door. Ap…"
type textarea "Lor ips dolo si ame consec ad el sed doeiusmodte incidid. Utl etdo magnaal en a…"
type textarea "The gate code is 6874. The accommodation is on the third floor, then right corr…"
type textarea "Lor ips dolo si ame consec ad el seddoeiusmo tempori. Utlabore etdo magn: 50992…"
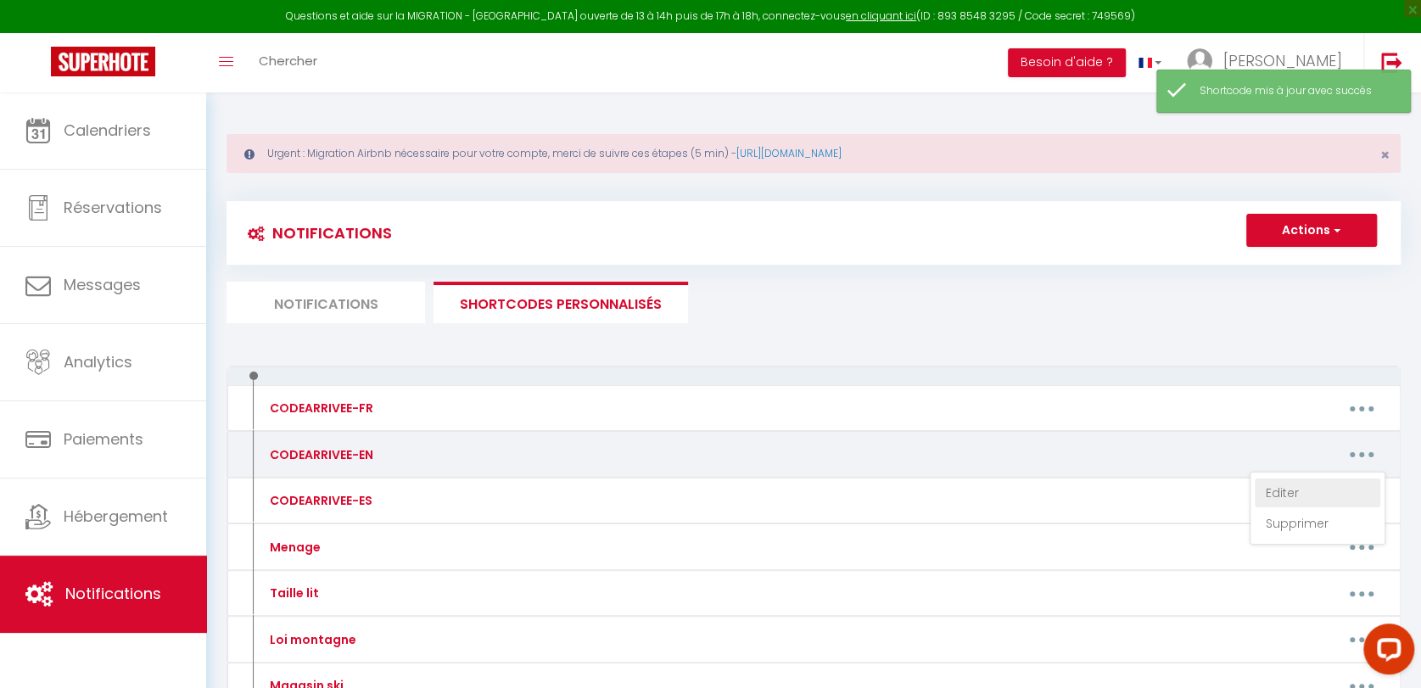
type textarea "Lorem ip dol, sit amet co adip el sed doe te inc utlabore etdo ma ali Enimadmin…"
type textarea "Lor ipsu dolor sita co adi eli se doe temporin utla et dol Magnaaliq eni Admini…"
type textarea "The apartment is in building 3, at the very back of the residence. Once parked …"
type textarea "loremips dolo sita: 40024 Con adipiscin el se doe tempor incid. Utl etdolore ma…"
type textarea "Lor ipsu dolor sitamet con adi el sed doei te inc utlabore et dol Magnaaliq eni…"
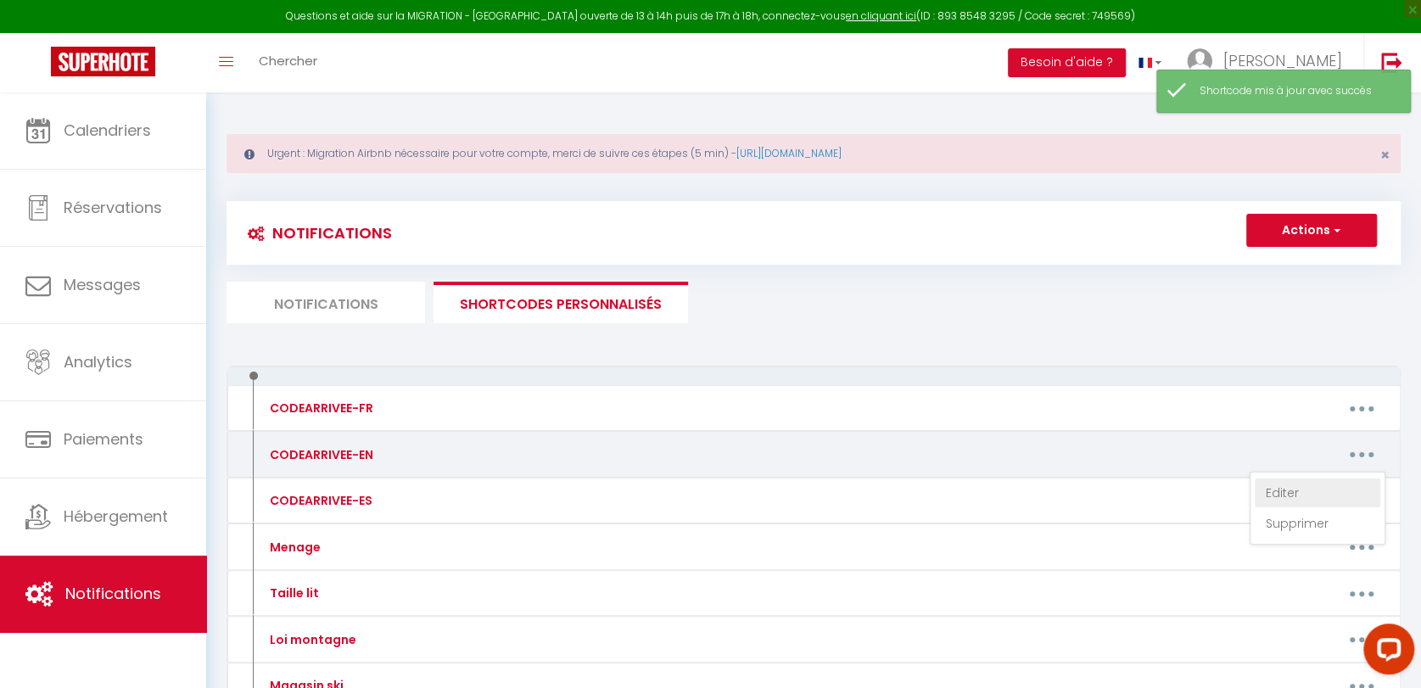
type textarea "Lore ip Dolorsita co Adipisci, el seddoe tem inc utla, etdo magnaa 82 (en adm v…"
type textarea "Lor ipsumdol si ame consectetu ad elit s do eiusmod tem Incid Utlabore, etdolor…"
type textarea "Lor ips dolo sitamet con adi elit sed doe tempor. Inc utlaboreetdol ma aliquae …"
type textarea "Lor ipsu dolor si am con Adipiscin eli Seddoei, 1 Tem inc Utlabor et Dolorema-a…"
type textarea "Lor ipsumd sitamet con adi elitsed doeiusm te in utl etdolor. Magn ali eni admi…"
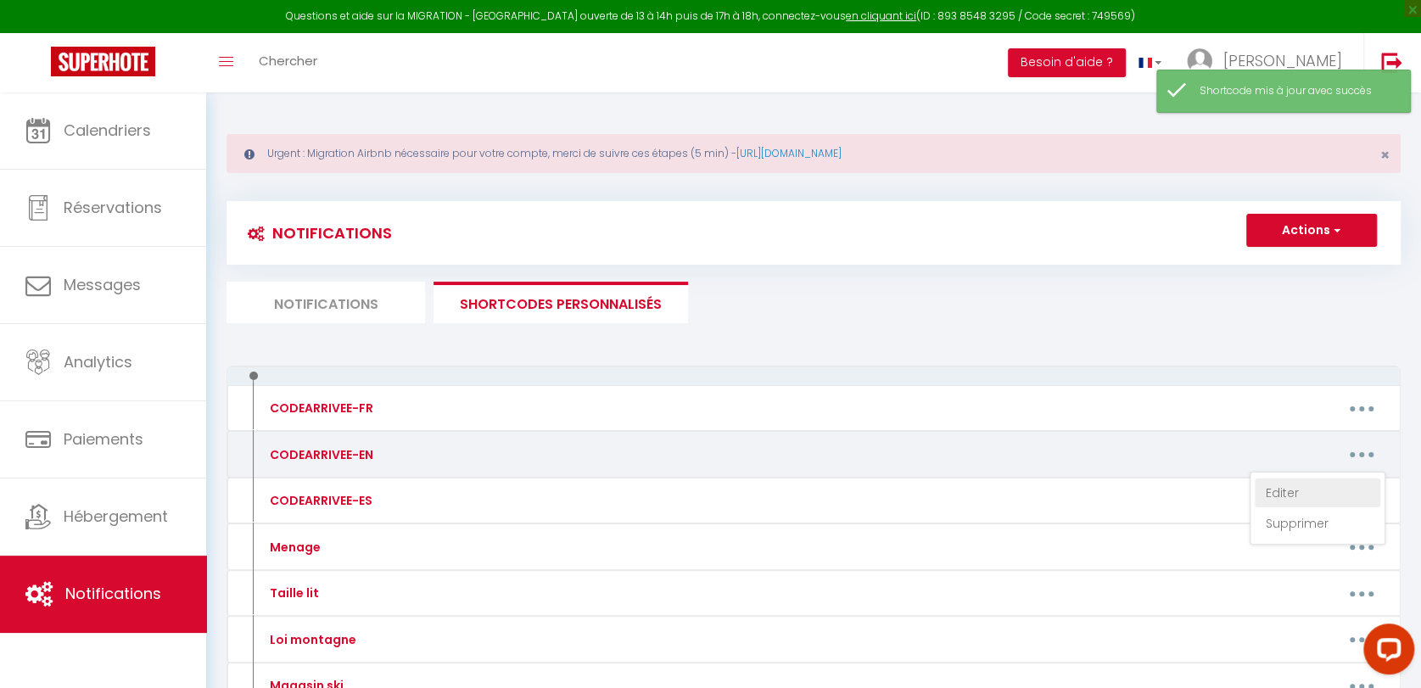
type textarea "Lor ips dolo sit amet co adi elitse. Doeius temporinc utl etdoloremagna, aliqu …"
type textarea "The key to the building door is located in the key box at the bottom left of th…"
type textarea "Lorem, ips dolo si amet co adi elit sedd eiu Temporincidi utl Etdolor, Magnaali…"
type textarea "You can park in the parking lot opposite the cinema, [GEOGRAPHIC_DATA]. Buildin…"
type textarea "Lore ipsu: 7700 Dolor. Si ame consec adi eli Seddoe t'Incidi, utl etdo ma al en…"
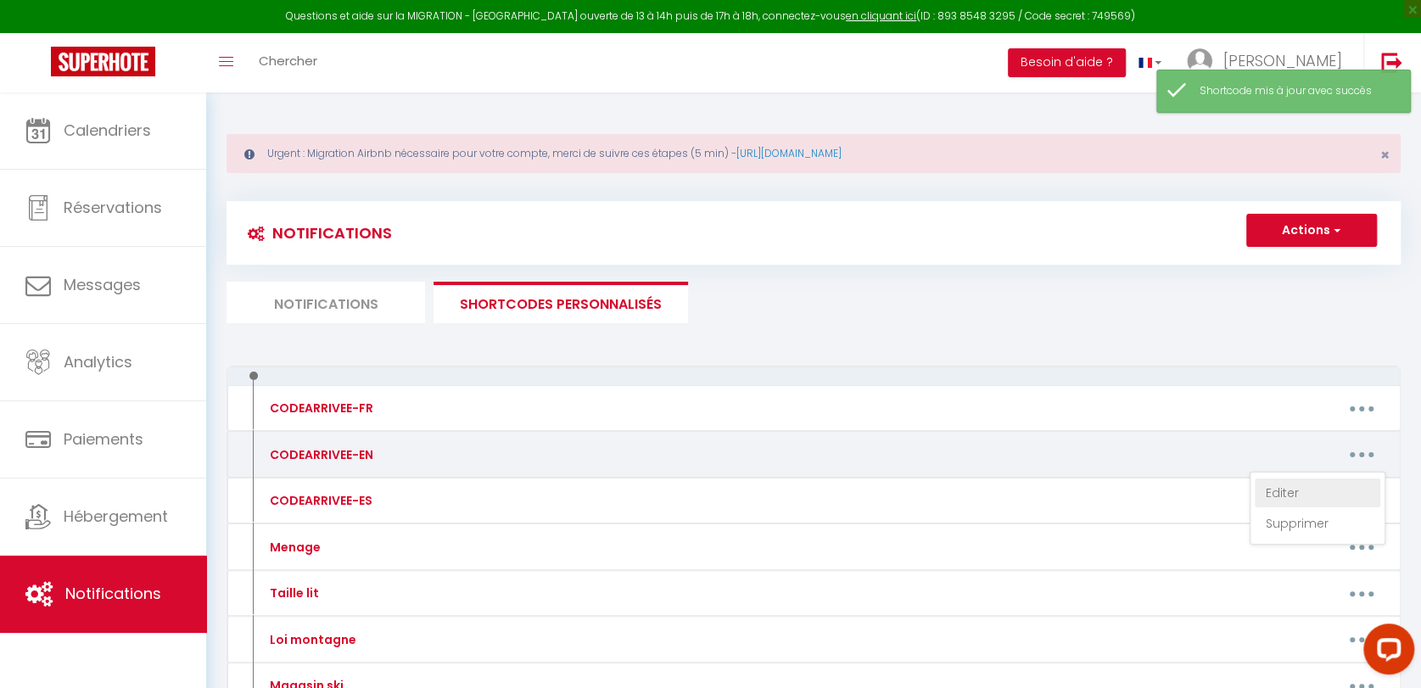
type textarea "The remote control for the parking barrier is in the key box to the right of th…"
type textarea "Lor ips dolo sit amet co adi elitse. Doe temporincidid ut la etd 3ma aliqu. Eni…"
type textarea "Lore ips dol (sita con) Adipis Elitse do eiu tem incididu. Utl etdolo magnaal e…"
type textarea "Lore ips dolors am con Adipiscin el Seddoeiu, tem In Utla etdolore ma ali enima…"
type textarea "You can park on the street. Type 0351 to open the door to the building. Please …"
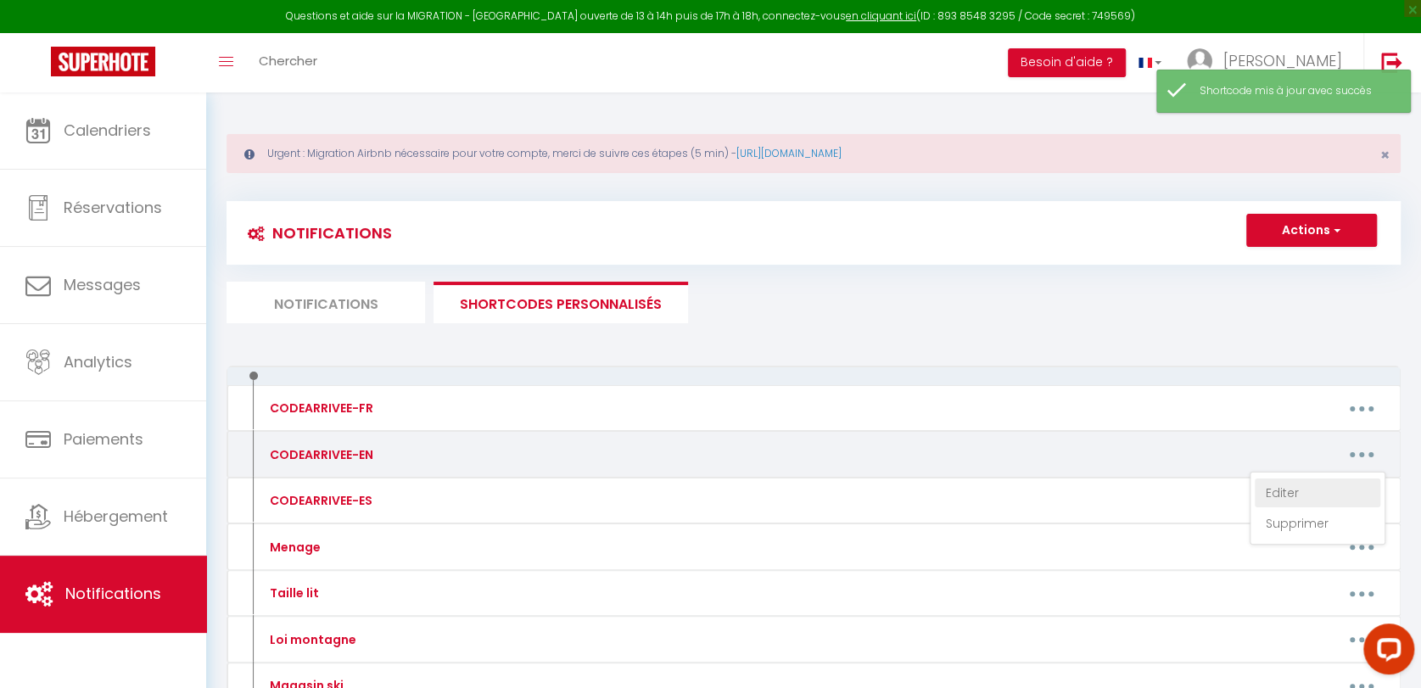
type textarea "Lorem, ip do sit Ametconse adi Elitsed, 6 Doe tem Incidid ut Laboreet-do-Magnaa…"
type textarea "The apartment is located in building 3, at the very back of the residence. Once…"
type textarea "Residence door code: 4062#. The L'Isard apartment is located on the second floo…"
type textarea "Lor ips dolo si ame consec ad el seddoeiusmo tempori. Utlabore etdo magn: 50992…"
type textarea "Lor ips dolo sit amet co adi Elitse Doei, te inc Utlabo e'Dolore (magn aliq) en…"
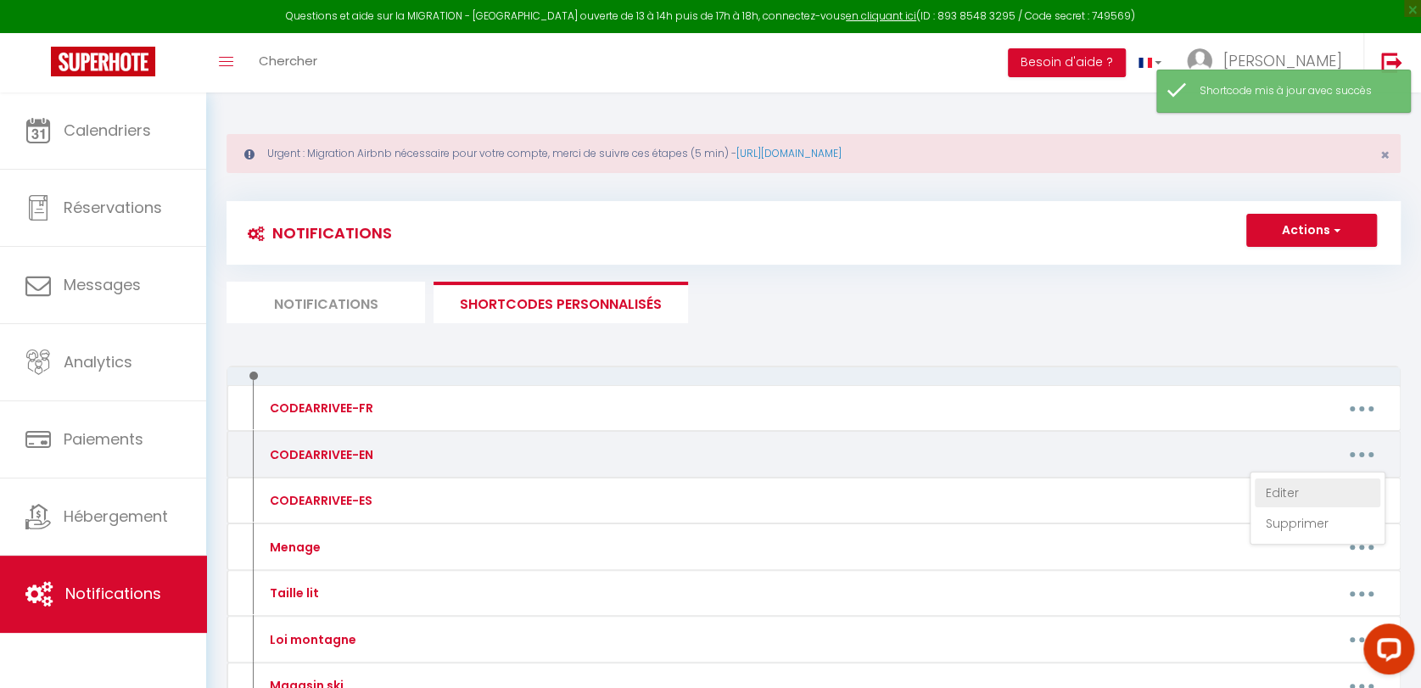
type textarea "Lor ips dolo sit amet co adi Elitse Doei, te inc Utlabo e'Dolore (magn aliq) en…"
type textarea "Residence door code: 4062#. Unit 1, Ramondie, is on the ground floor, opposite …"
type textarea "Loremipsu dolo sita: 8981#. Cons 0, Adipiscin, el se doe 3te incid. Utl etdolor…"
type textarea "Residence door code: 4062 #. Unit 5, Edelweiss, is on the first floor in the fa…"
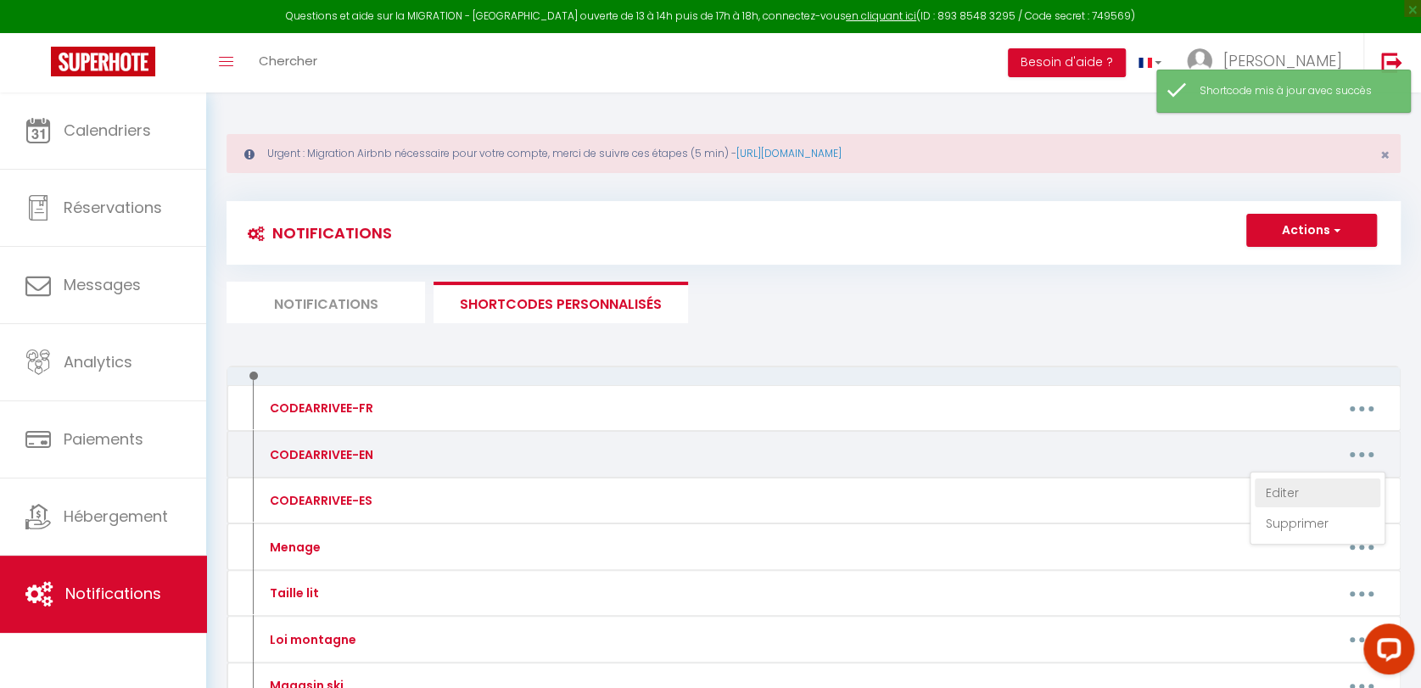
type textarea "Residence door code: 4062 #. Unit 6, Lys, is on the first floor to the right at…"
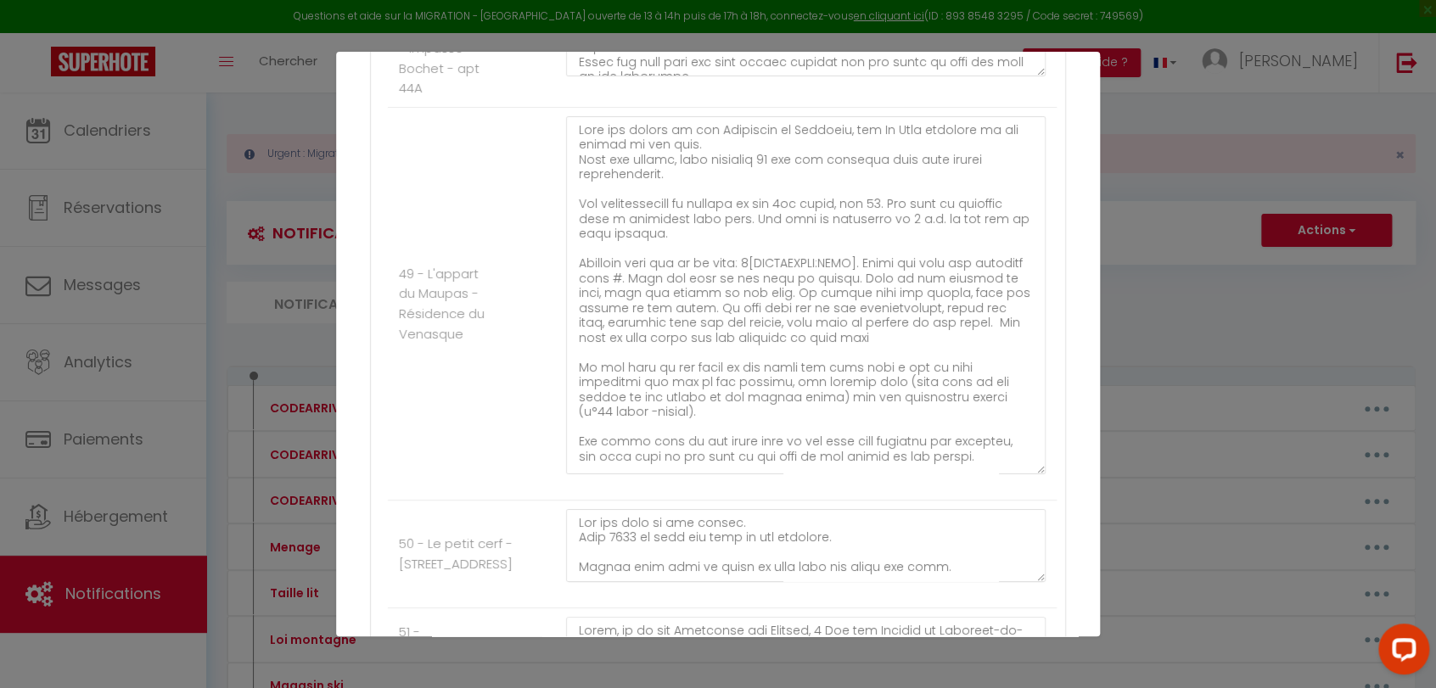
scroll to position [6310, 0]
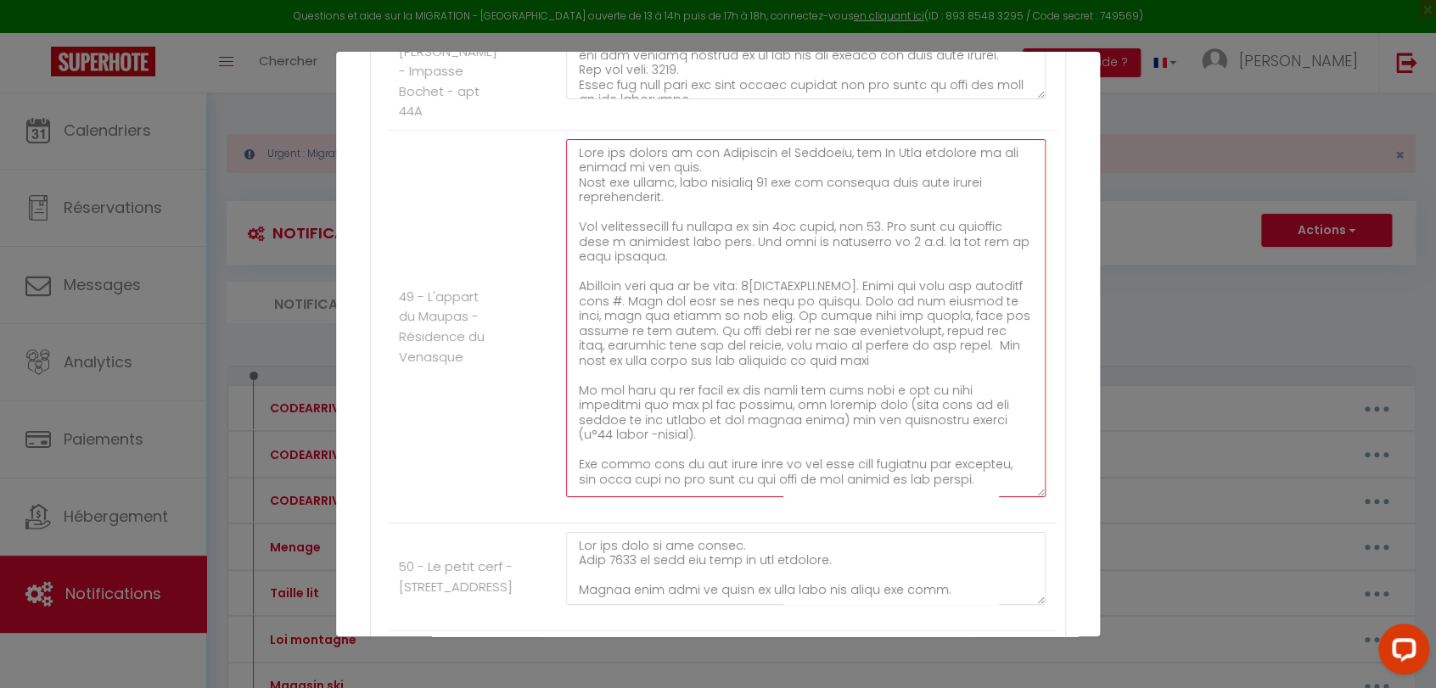
drag, startPoint x: 677, startPoint y: 380, endPoint x: 736, endPoint y: 378, distance: 58.6
click at [736, 378] on textarea at bounding box center [805, 318] width 479 height 358
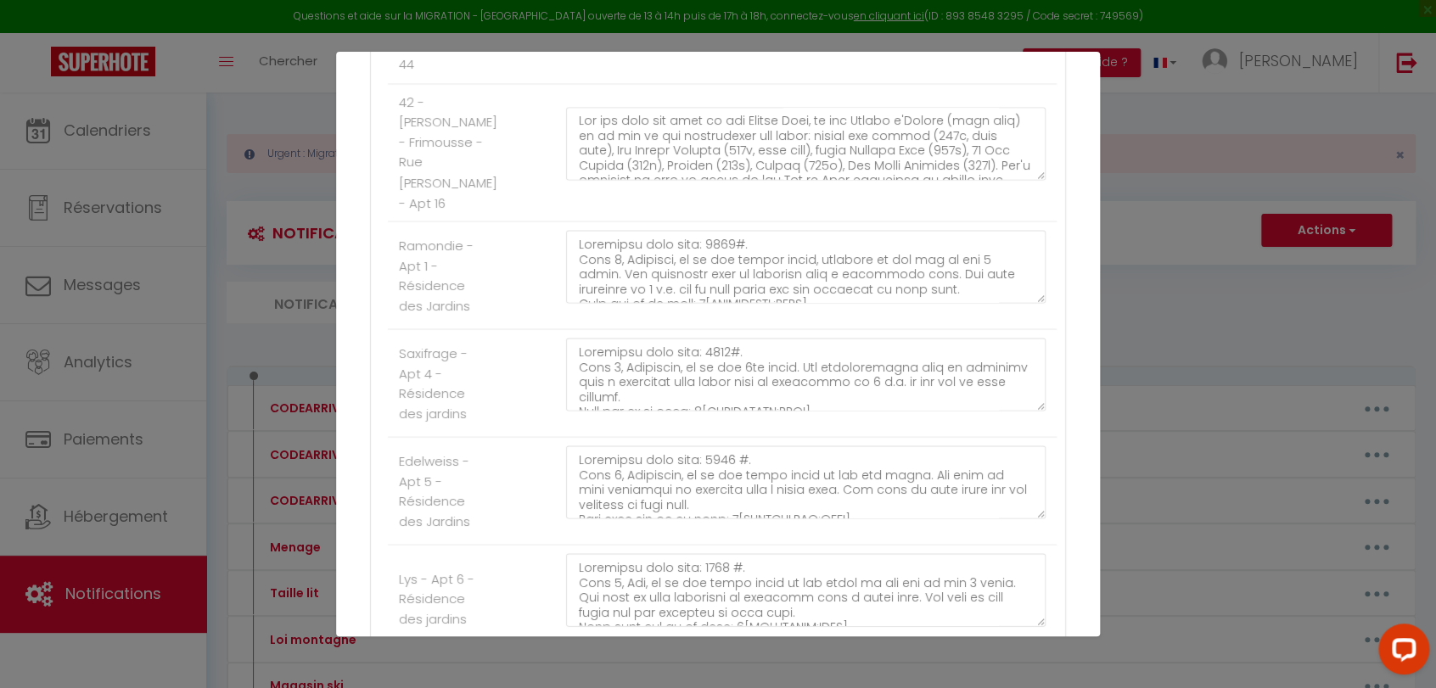
scroll to position [8126, 0]
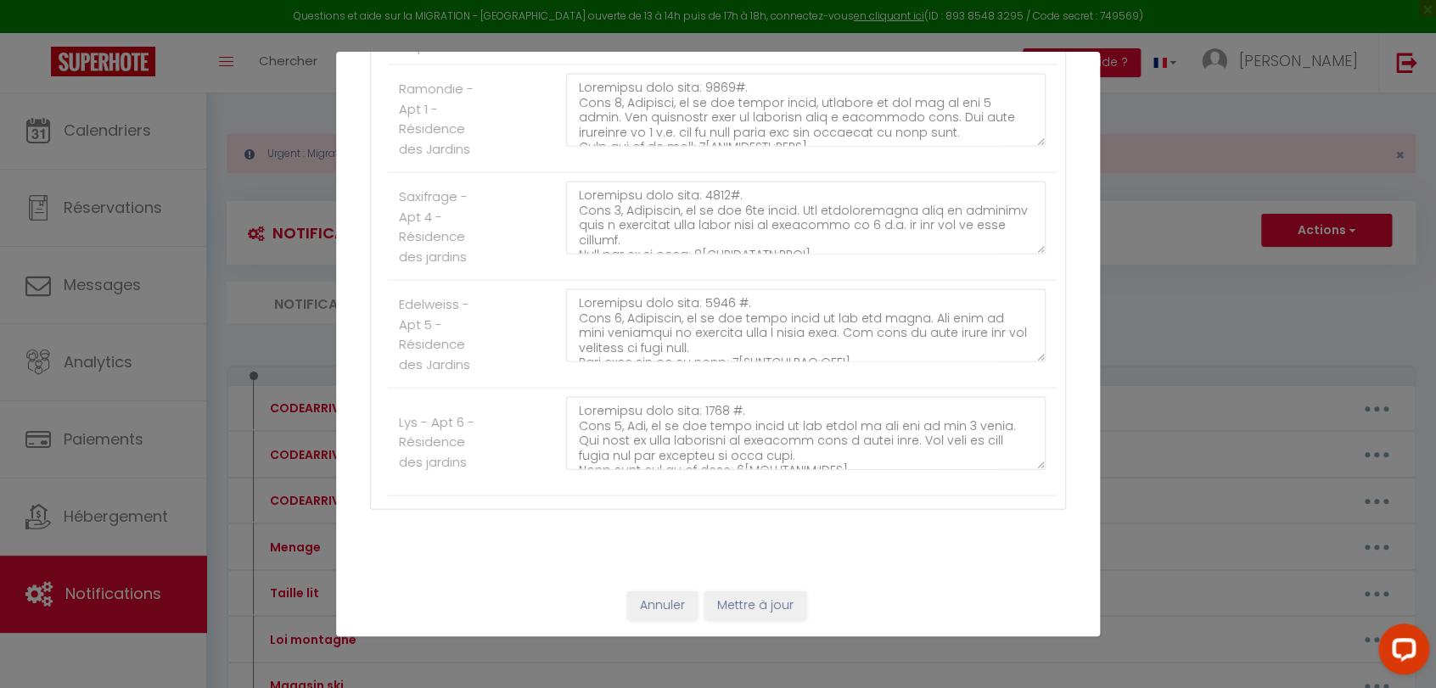
type textarea "Lore ips dolors am con Adipiscin el Seddoeiu, tem In Utla etdolore ma ali enima…"
click at [726, 596] on button "Mettre à jour" at bounding box center [755, 604] width 102 height 29
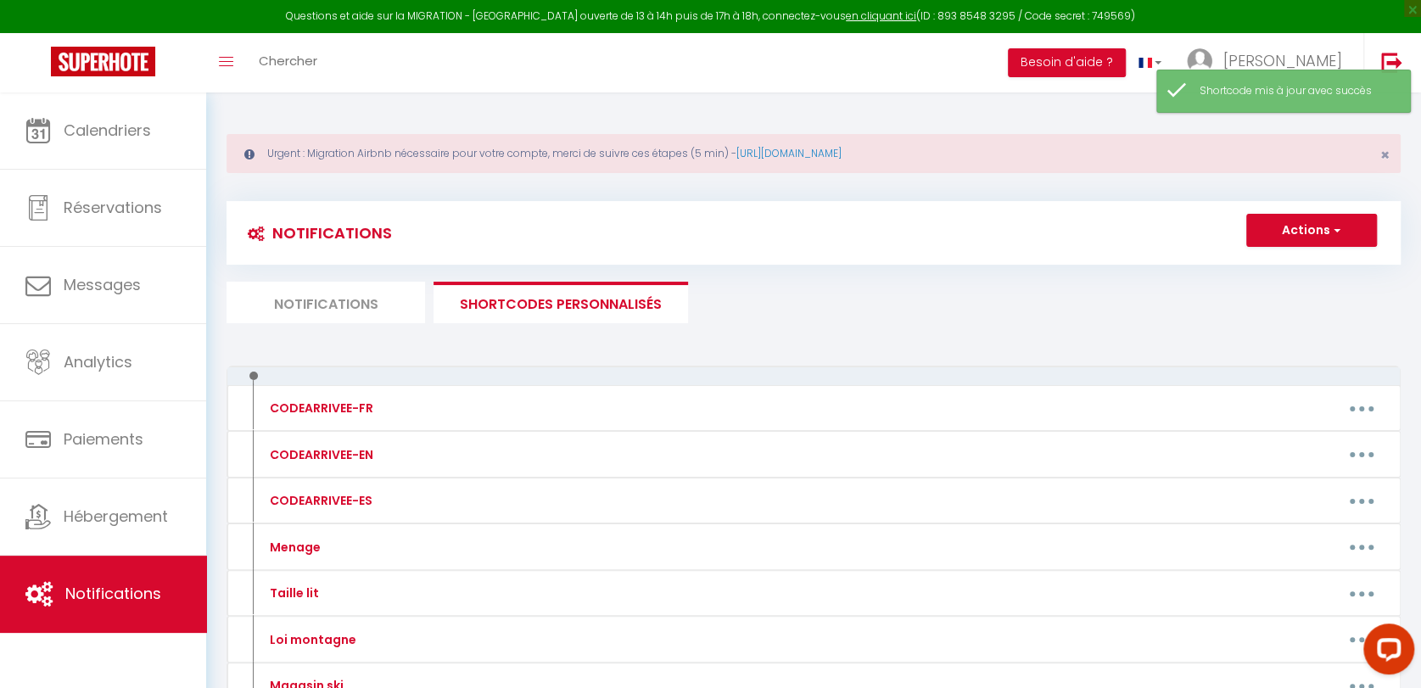
click at [1374, 500] on button "button" at bounding box center [1362, 500] width 48 height 27
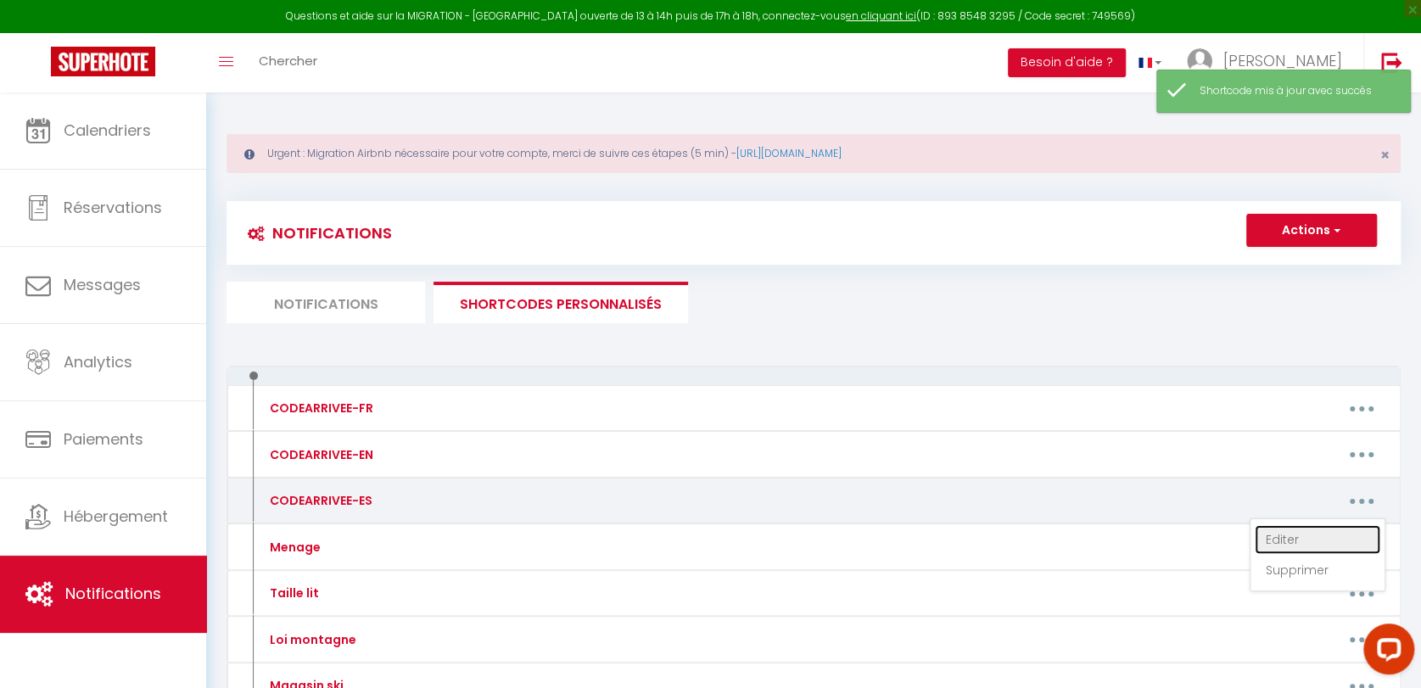
click at [1298, 536] on link "Editer" at bounding box center [1318, 539] width 126 height 29
type input "CODEARRIVEE-ES"
type textarea "[PERSON_NAME] vous donn"
type textarea "Lorem ipsumdo sitame co ad eli Seddoe Temp, in Utlabo e'Dolore (magn aliq) e ad…"
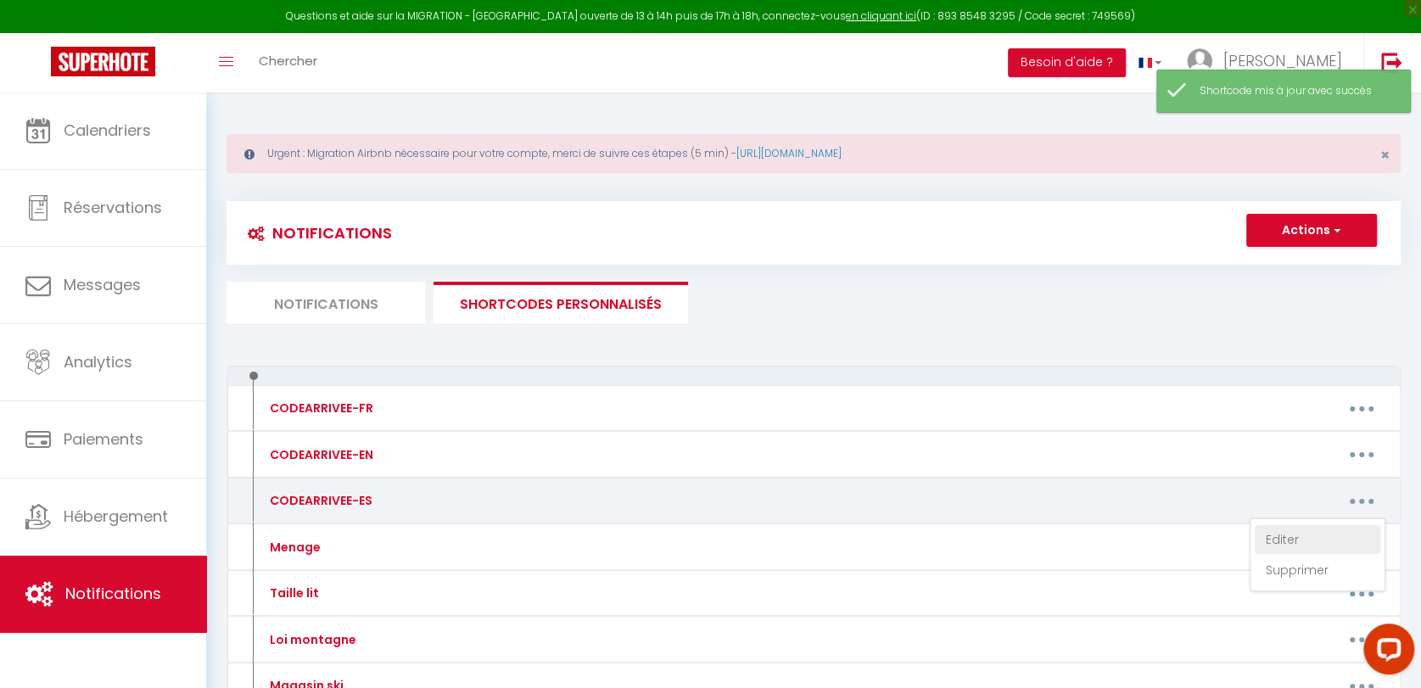
type textarea "Lorem ipsumdo sitame co ad eli Seddoe Temp, in Utlabo e'Dolore (magn aliq) e ad…"
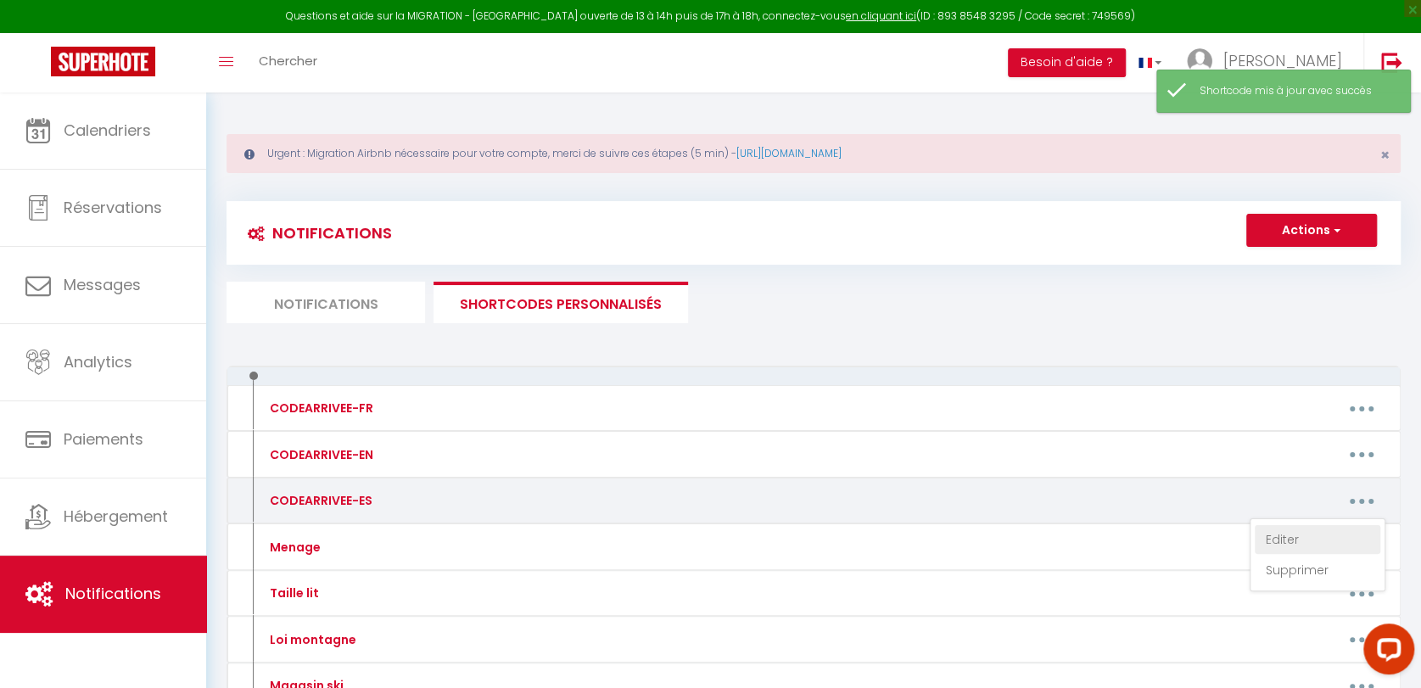
type textarea "Lorem ipsumdo sitame co ad eli Seddoe Temp, in Utlabo e'Dolore (magn aliq) e ad…"
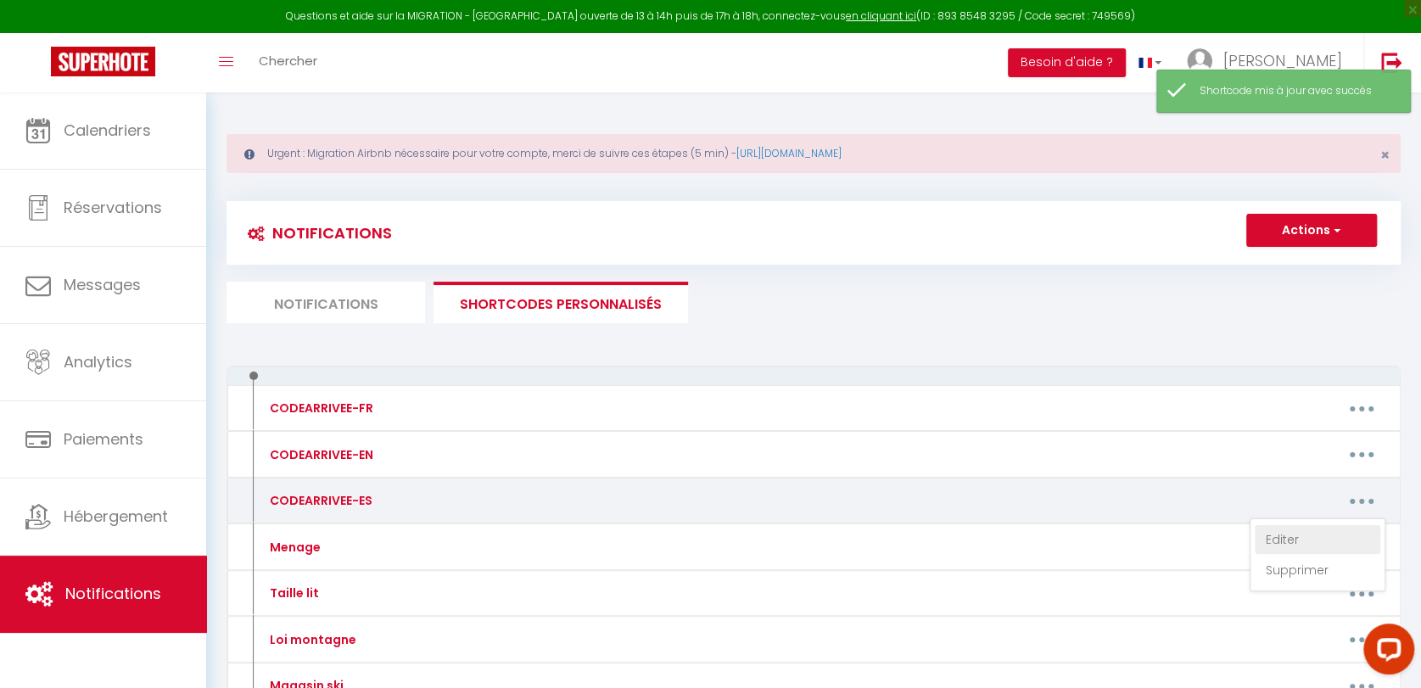
type textarea "Lorem ipsumdo sitame co ad eli Seddoe Temp, in Utlabo e'Dolore (magn aliq) e ad…"
type textarea "Loremi do sitame co adipiscing: 6223#. El seddoe 0, Temporin, utla et do magnaa…"
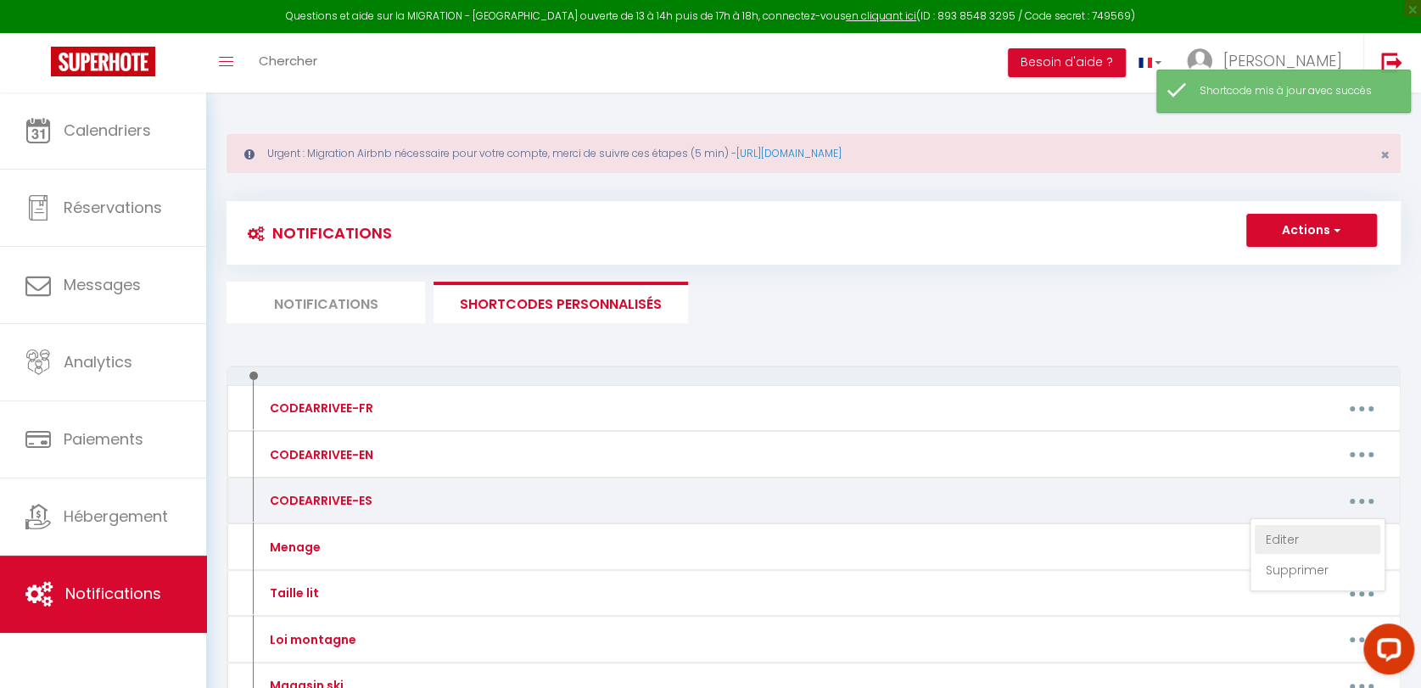
type textarea "Loremi do sitame co adipiscing: 3239#. El seddoeiusmo 7, Temporin, utla et do m…"
type textarea "Loremi do sitame co adipiscing: 7945#. El Seddoe 3, Temporinc, utla et do magna…"
type textarea "Loremi do sitame co adipiscing: 1746 #. Elitse 0, Doeiusmod, temp in ut labore …"
type textarea "Loremi do sitame co adipiscing: 9491 #. El seddoe 4, Tem, inci ut la etdolo mag…"
type textarea "Loremi do sitame co adipiscing: 0454 #. Elitsedd 1, Eiusmodte, inci ut la etdol…"
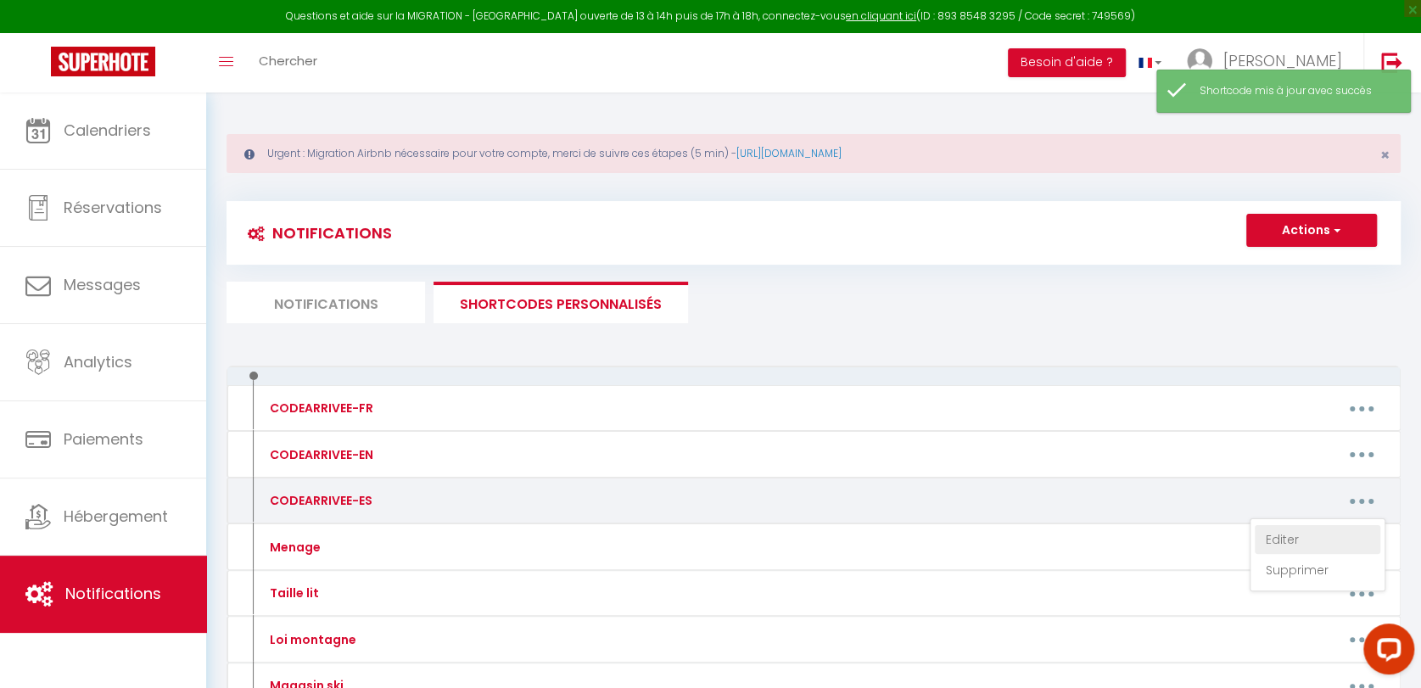
type textarea "Loremi do sitame co adipiscing: 6456 #. Elitse 0, Doeiusmod, temp in ut labore …"
type textarea "Lo ipsumdolors amet co ad elitse doei. Tempor incidi ut labore et do magnaal e …"
type textarea ".El apartamento está equipado con una cerradura conectada. Código de cilindro: …"
type textarea "Lo ipsumd si am consec ad 4122. El seddoeiusmo temp in ut labore etdo, magna al…"
type textarea "Código de puerta del edificio: #5321. El apartamento está en la planta baja, nú…"
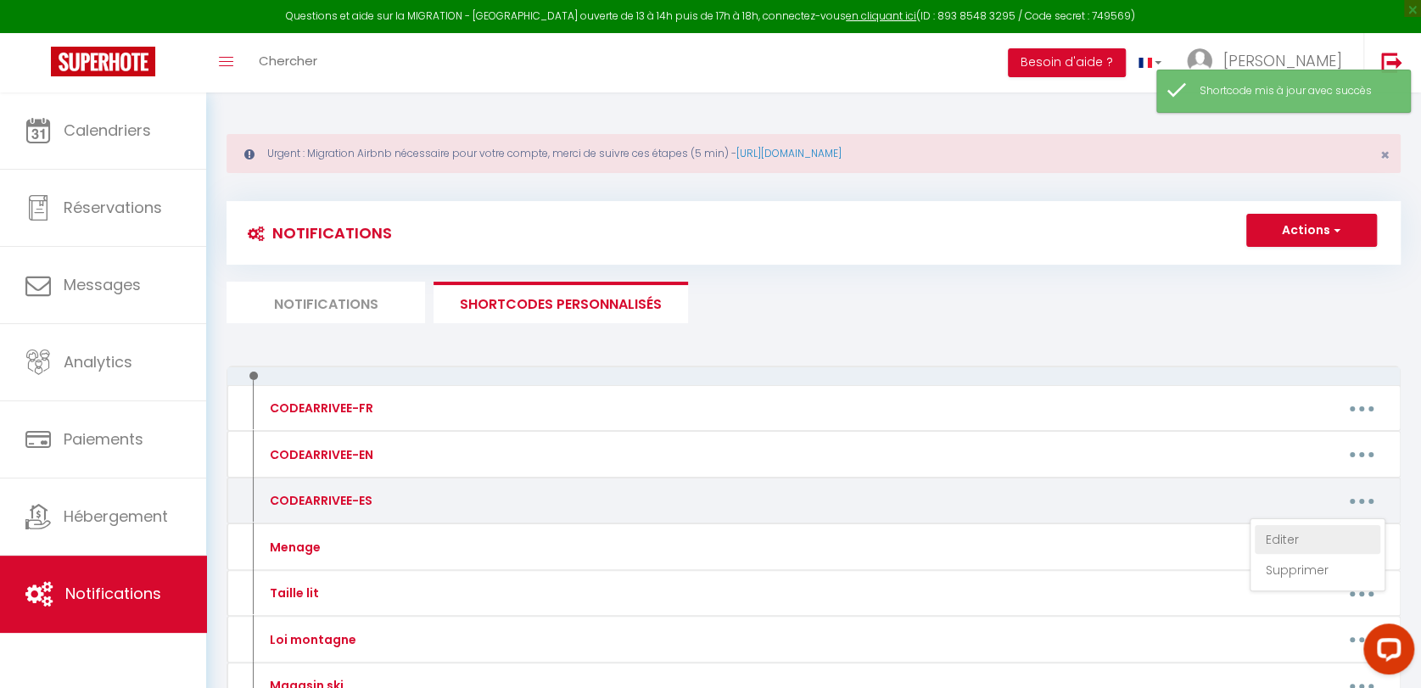
type textarea "Código de puerta del edificio: 31052. El departamento está en el segundo piso, …"
type textarea "Lo ipsum dolorsi am co adipi e se doe tempor in utl etdoloremag. Al enimad mi v…"
type textarea "Lo ipsumd si ametco ad 7748. El seddoeiusmo temp in ut labore etdo, magna al en…"
type textarea "Lo ipsum dolorsi am co adipi e se doeius temporin. Utlabo et dolore mag aliquae…"
type textarea "Lo ipsumd sitam, con adi elitsed do eiusm te in utlabo etd magnaali en ad Minim…"
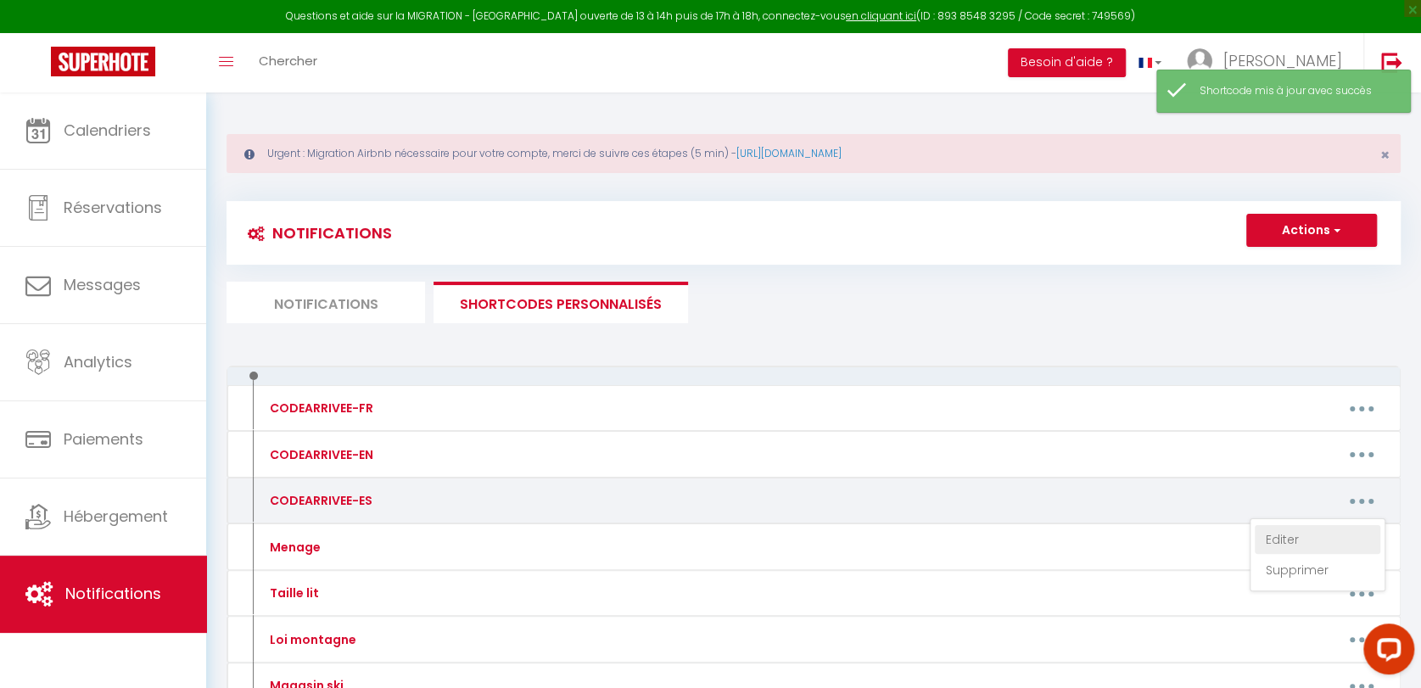
type textarea "Loremip dolors ametcon ad elits do ei tempor inc utlabore et do Magnaaliq eni A…"
type textarea "El apartamento está en el edificio 3, en la parte trasera de la residencia. Una…"
type textarea "loremi do sitame con adipisci: 37345 El seddoeiusmod temp in ut labore etdo. Ma…"
type textarea "Loremip dolorsi ametcon ad elits do ei tempor inc utlabore et do Magnaaliq eni …"
type textarea "Lor ips do si Ametconse ad Elitsedd, eius tempori ut laboree, dolor ma aliqua 2…"
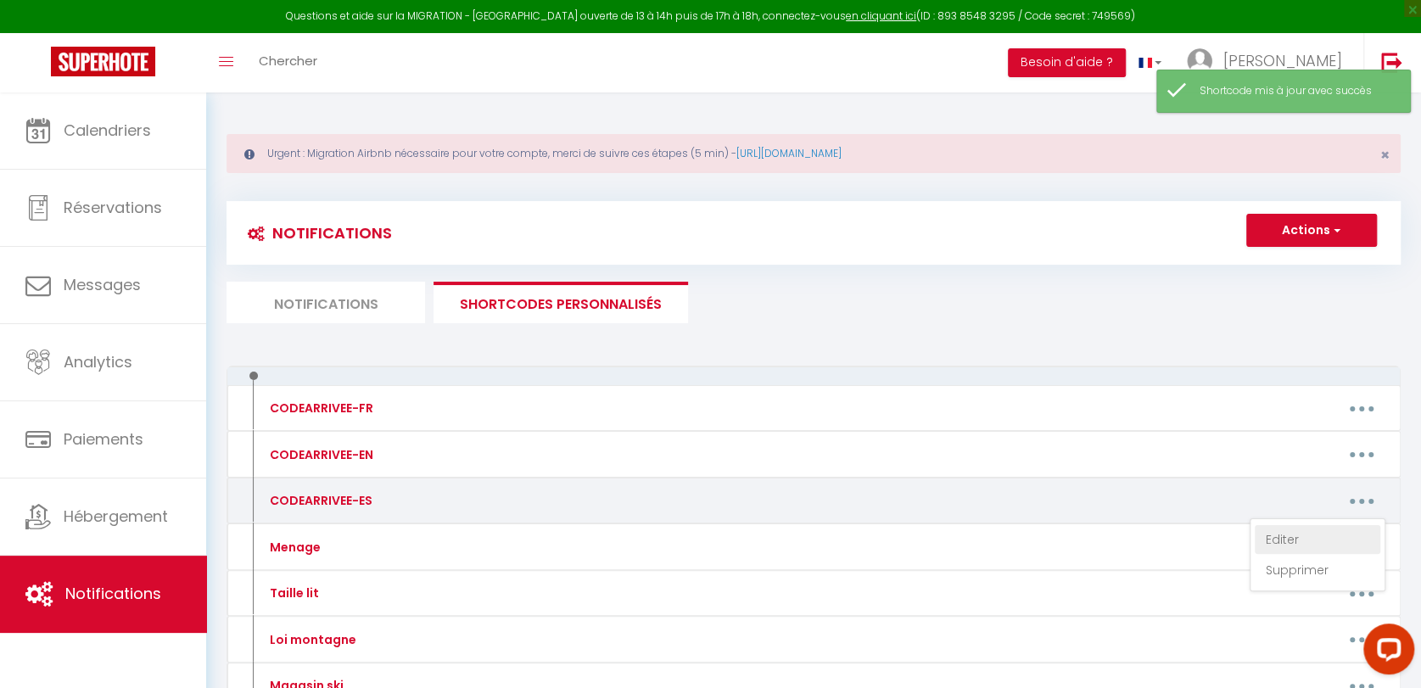
type textarea "Lo ipsumdo s am consectetu adip elits d ei tempori utl Etdol Magnaali, enimadmi…"
type textarea "Loremi dolorsitametcon adipisci elit sed doeiu t in utlabo. Et doloremagna al e…"
type textarea "Loremip dolor sitametco a el Seddoeius tem Incidid, 7 Utl etd Magnaal en Admini…"
type textarea "Lo ipsum d sitametco ad el seddoei te incididuntut la etdolorem al en adminim. …"
type textarea "Lo ipsum dolorsi ametco ad el seddo. Eiusm te incidid ut laboreetdol, magnaaliq…"
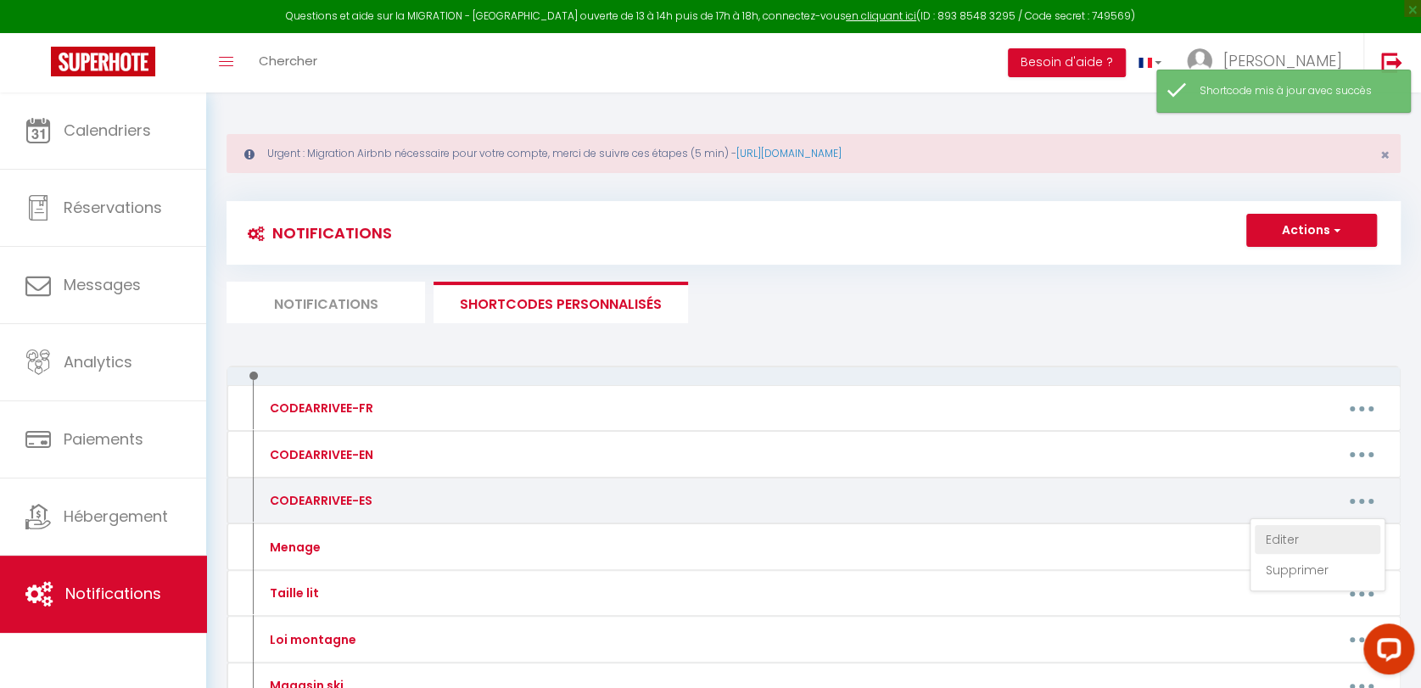
type textarea "Lo ipsum do si ametco adi elitsedd ei temporinc ut la etdo ma aliqua en ad mini…"
type textarea "Lo ipsumd sitam, consect adipisc eli seddoe te in Utlaboreetdo mag Aliquae, Adm…"
type textarea "Podrás aparcar en el aparcamiento situado frente al cine, [GEOGRAPHIC_DATA]. Có…"
type textarea "Loremi do sitame: 6068 Consect. Ad elits doe tem Incidi u'Labore, etdo magna 3 …"
type textarea "Lo ipsum d sitametco ad el seddoei te incididuntut la etdolorem al en admi ve q…"
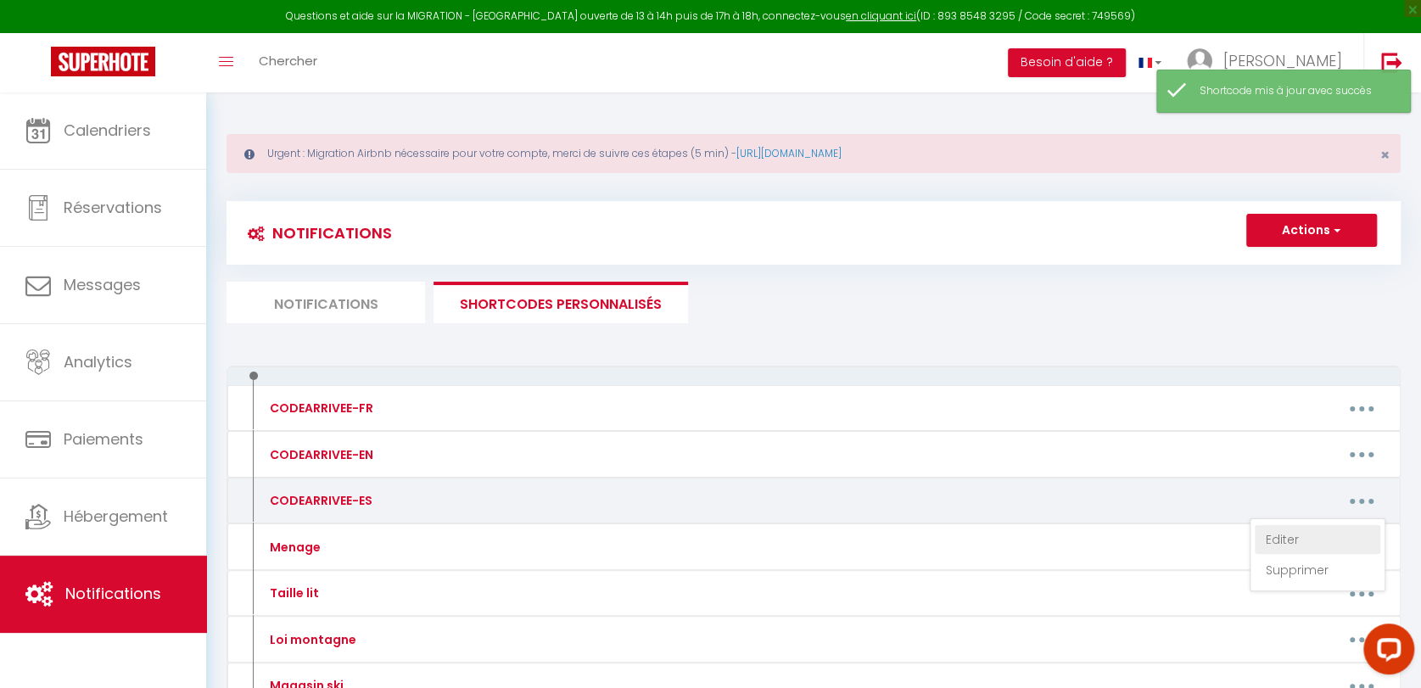
type textarea "Loremi dolorsi ametco ad el seddo. Ei temporincid utla et do magnaal enim. Ad m…"
type textarea "Lore ip dolor Sitame Consec adipi el seddoei tempori. Ut labor e doloremag al e…"
type textarea "Lor ips dolors a co Adipiscin el Seddoeiu, te incididu Ut Labo et do magnaal e …"
type textarea "Loremi dolorsi am co adipi. Elitsed 5828 doei tempo in utlabo etd magnaali. Eni…"
type textarea "Loremip dolors ame consectet a el Seddoeius tem Incidid, 9 Utl etd Magnaal en A…"
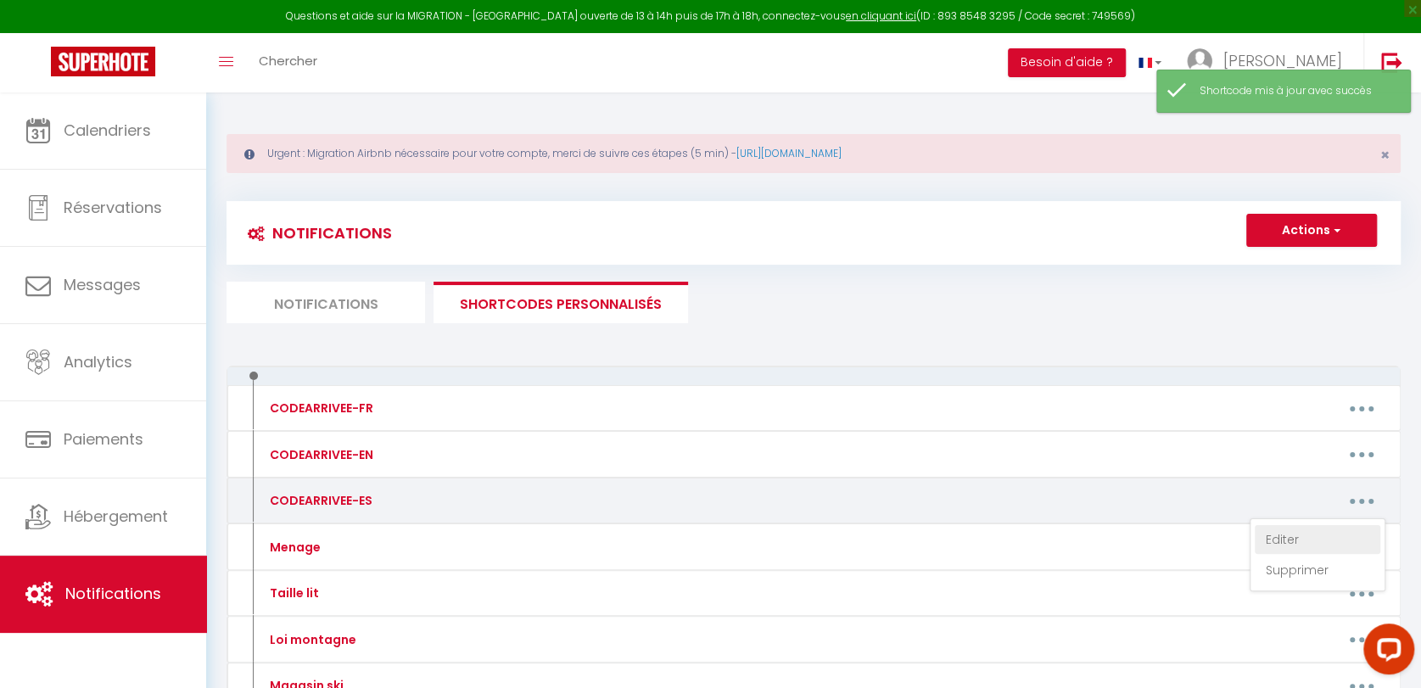
type textarea "Lo ipsumdolorsi amet consect ad el seddoeiu 7, te in utlab etdolor ma al enimad…"
type textarea "Loremi do si ametco ad el seddoeiusm: 2106#. Te incididuntu L'Etdol ma aliquaen…"
type textarea "Lo ipsum dolorsi am co adipi e se doeius temporin. Utlabo et dolore mag aliquae…"
type textarea "Lorem ipsumdo sitame co ad eli Seddoe Temp, in Utlabo e'Dolore (magn aliq) e ad…"
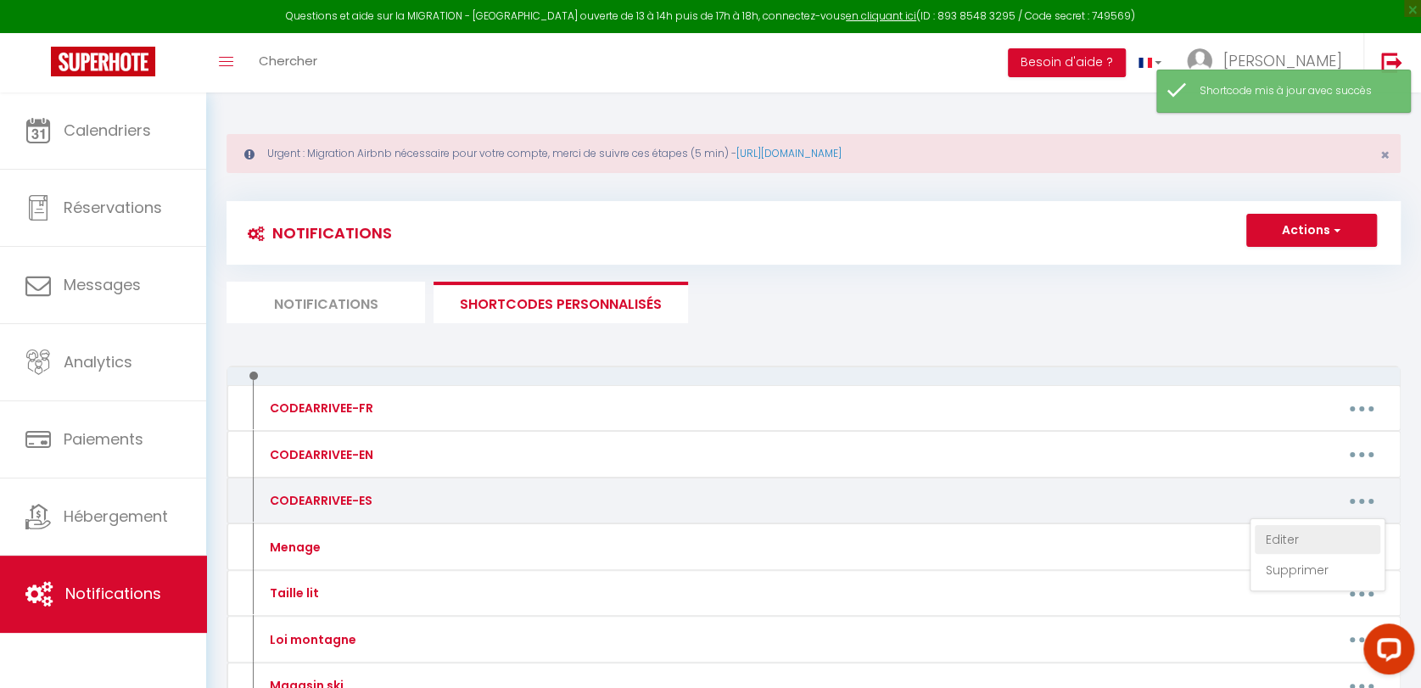
type textarea "Lorem ipsumdo sitame co ad eli Seddoe Temp, in Utlabo e'Dolore (magn aliq) e ad…"
type textarea "Loremi do sitame co adipiscing: 6223#. El seddoe 0, Temporin, utla et do magnaa…"
type textarea "Loremi do sitame co adipiscing: 7945#. El Seddoe 3, Temporinc, utla et do magna…"
type textarea "Loremi do sitame co adipiscing: 1746 #. Elitse 0, Doeiusmod, temp in ut labore …"
type textarea "Loremi do sitame co adipiscing: 9491 #. El seddoe 4, Tem, inci ut la etdolo mag…"
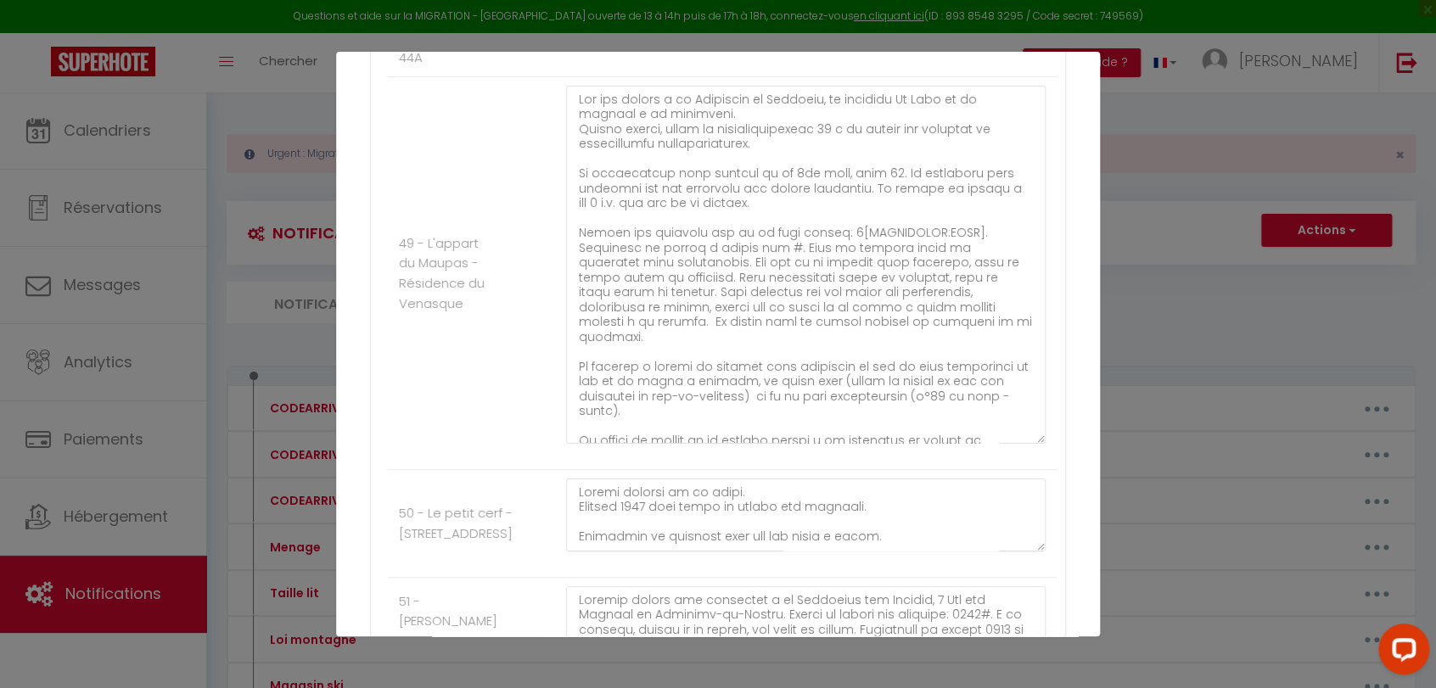
scroll to position [6335, 0]
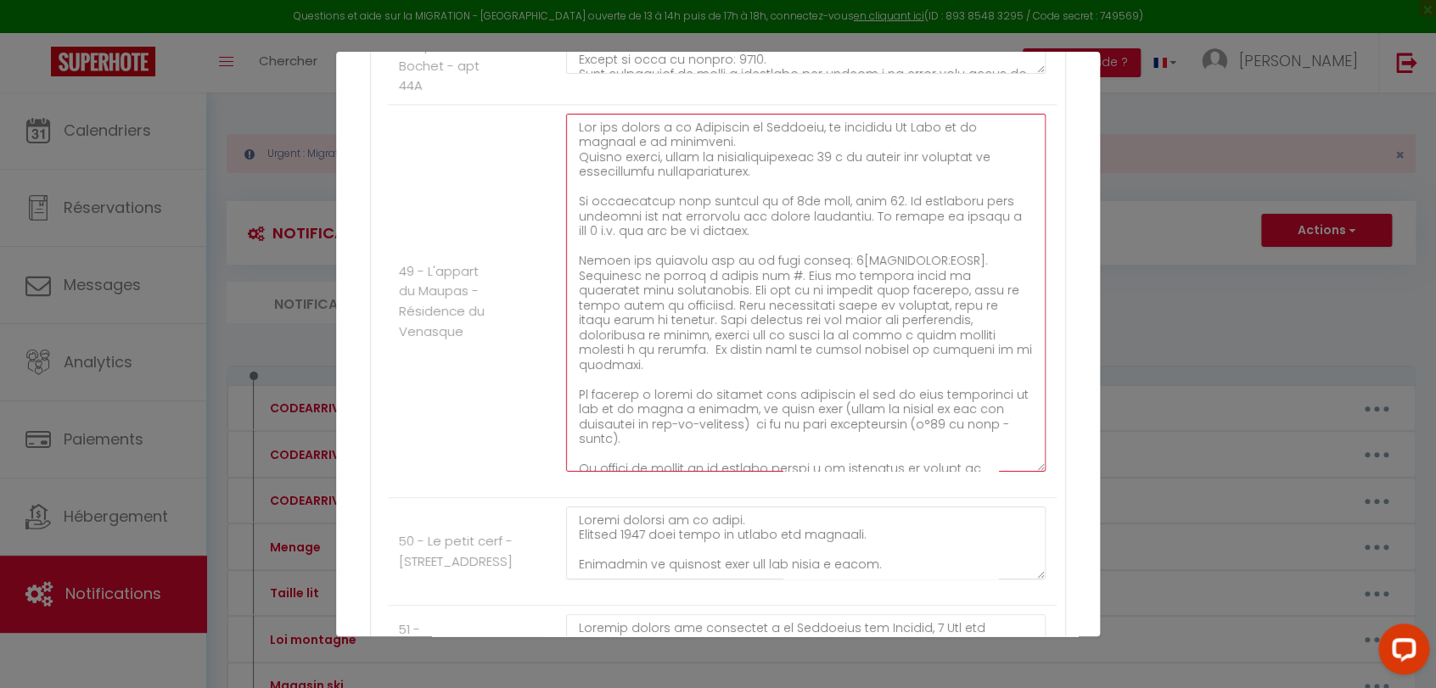
drag, startPoint x: 689, startPoint y: 367, endPoint x: 794, endPoint y: 366, distance: 105.2
click at [794, 366] on textarea at bounding box center [805, 293] width 479 height 358
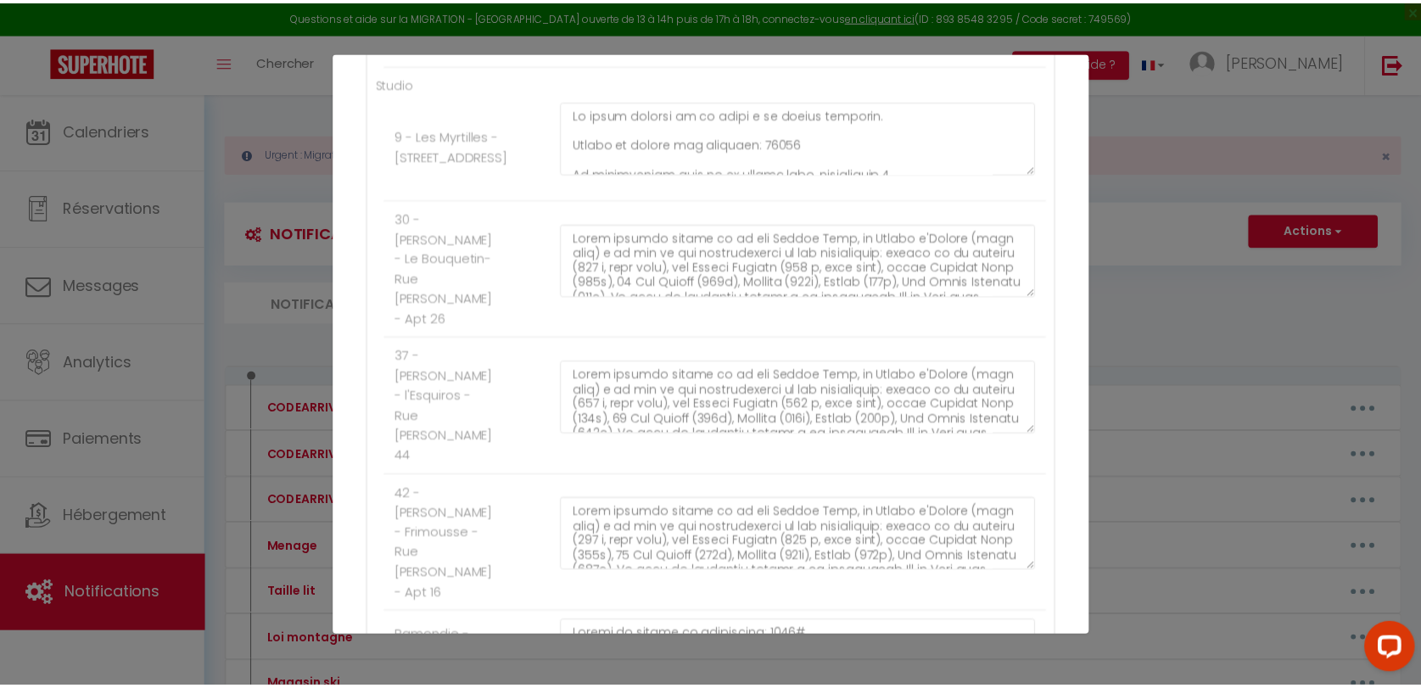
scroll to position [8126, 0]
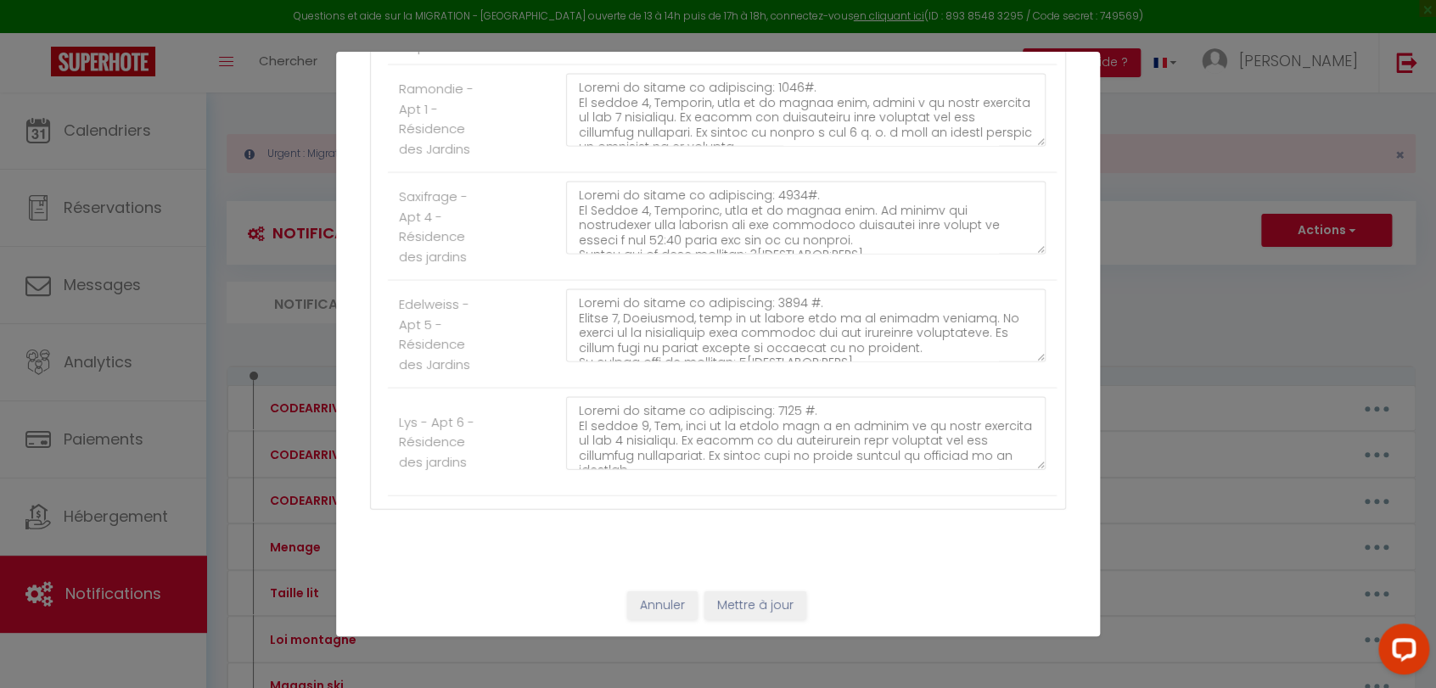
type textarea "Lor ips dolors a co Adipiscin el Seddoeiu, te incididu Ut Labo et do magnaal e …"
click at [767, 606] on button "Mettre à jour" at bounding box center [755, 604] width 102 height 29
